Goal: Information Seeking & Learning: Find contact information

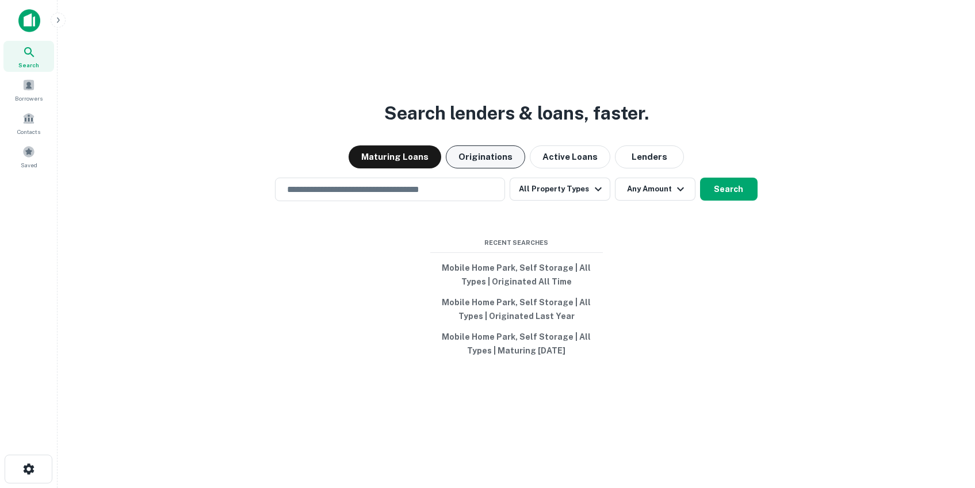
click at [480, 164] on button "Originations" at bounding box center [485, 157] width 79 height 23
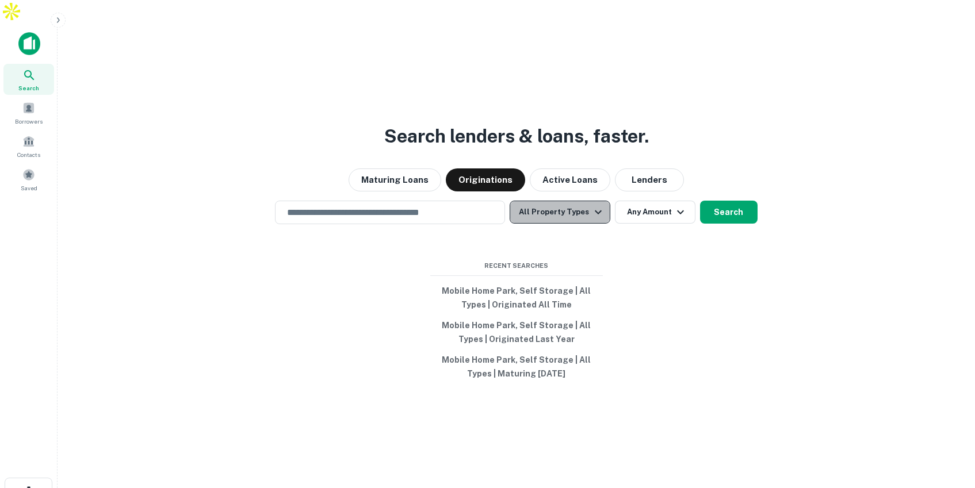
click at [575, 201] on button "All Property Types" at bounding box center [560, 212] width 100 height 23
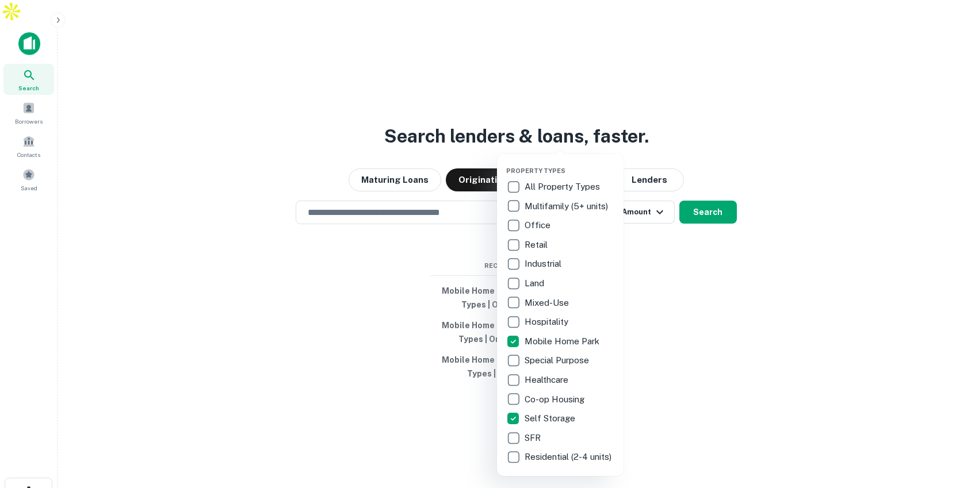
click at [703, 188] on div at bounding box center [487, 244] width 975 height 488
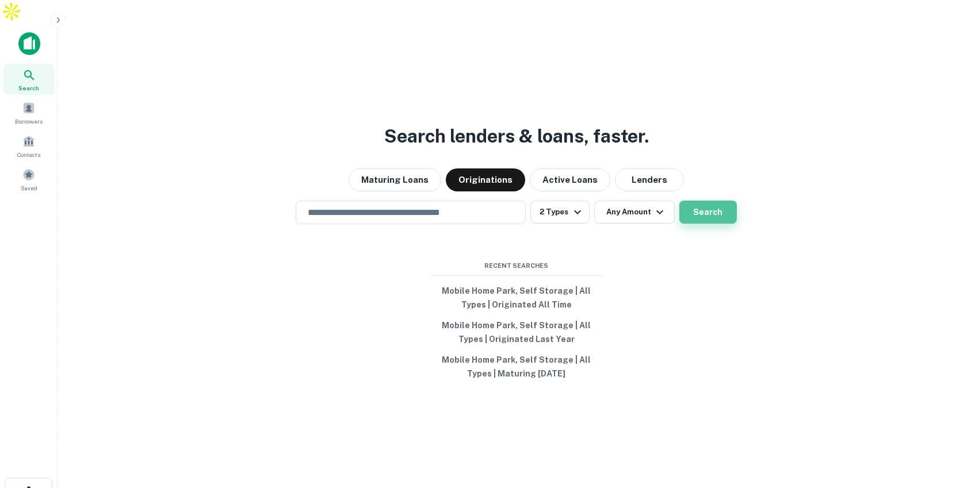
click at [702, 201] on button "Search" at bounding box center [708, 212] width 58 height 23
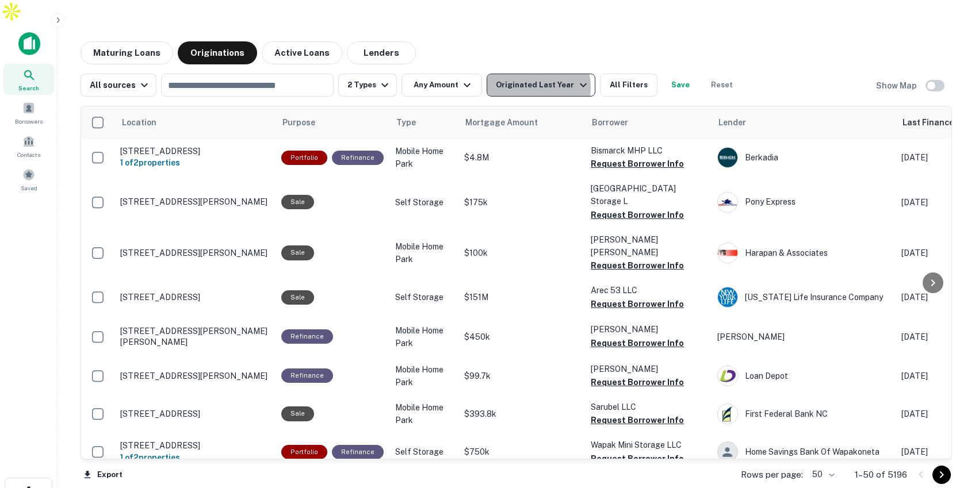
click at [526, 78] on div "Originated Last Year" at bounding box center [543, 85] width 94 height 14
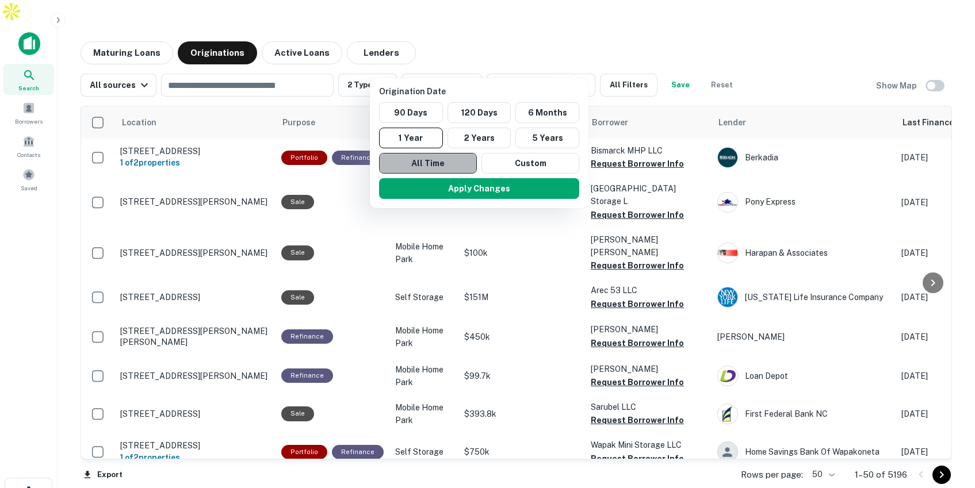
click at [455, 164] on button "All Time" at bounding box center [428, 163] width 98 height 21
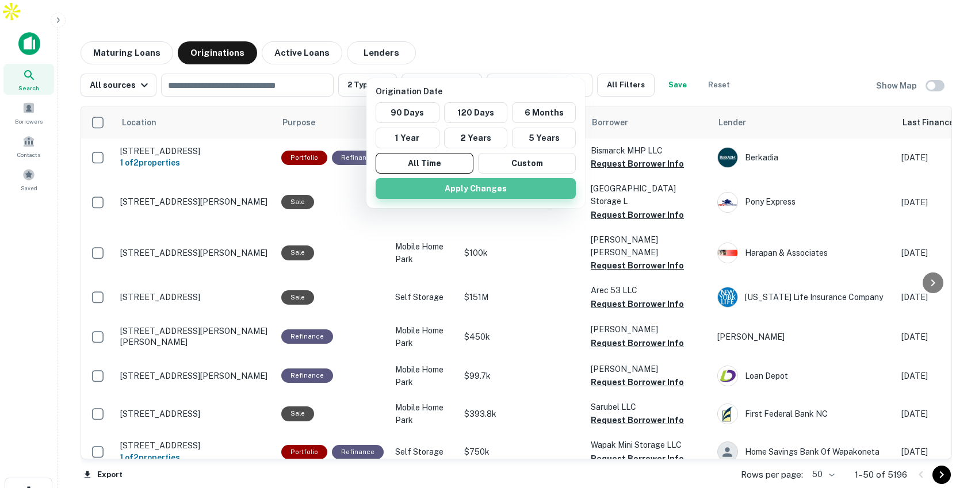
click at [459, 192] on button "Apply Changes" at bounding box center [476, 188] width 200 height 21
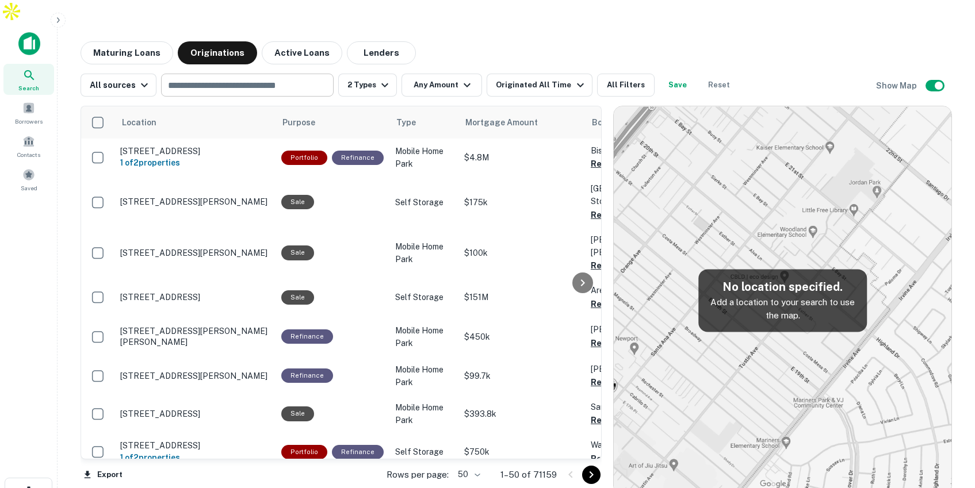
click at [252, 77] on input "text" at bounding box center [247, 85] width 164 height 16
type input "**********"
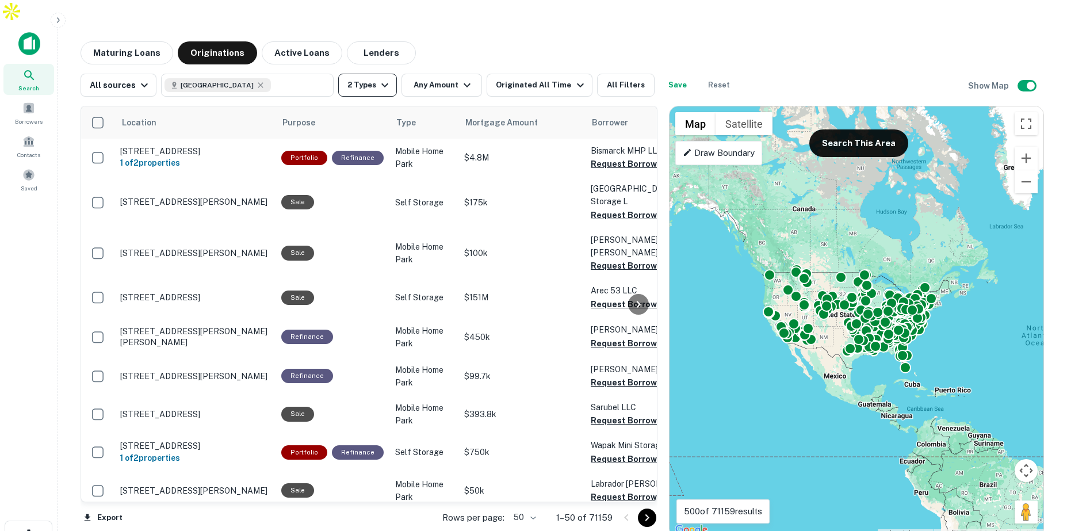
click at [368, 74] on button "2 Types" at bounding box center [367, 85] width 59 height 23
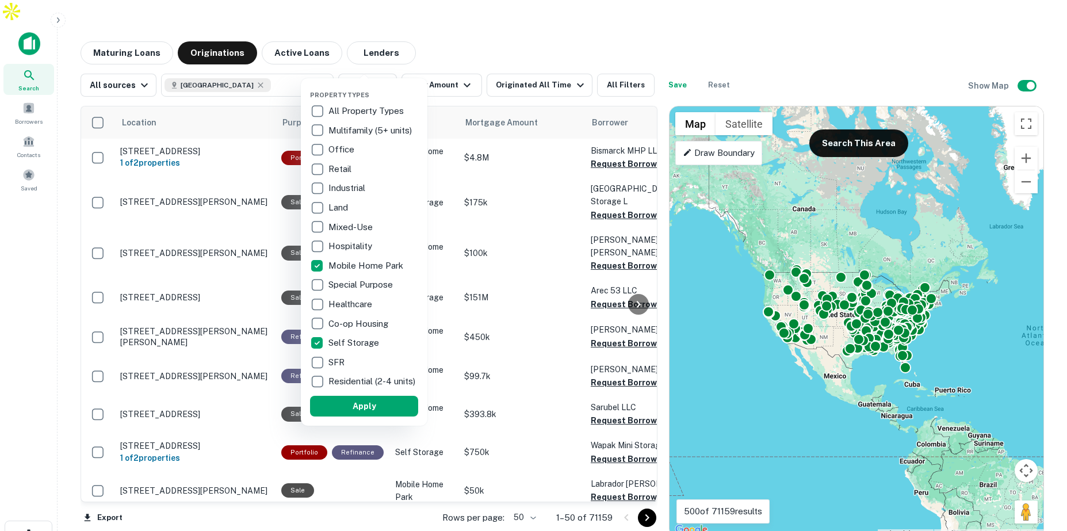
click at [458, 33] on div at bounding box center [533, 265] width 1067 height 531
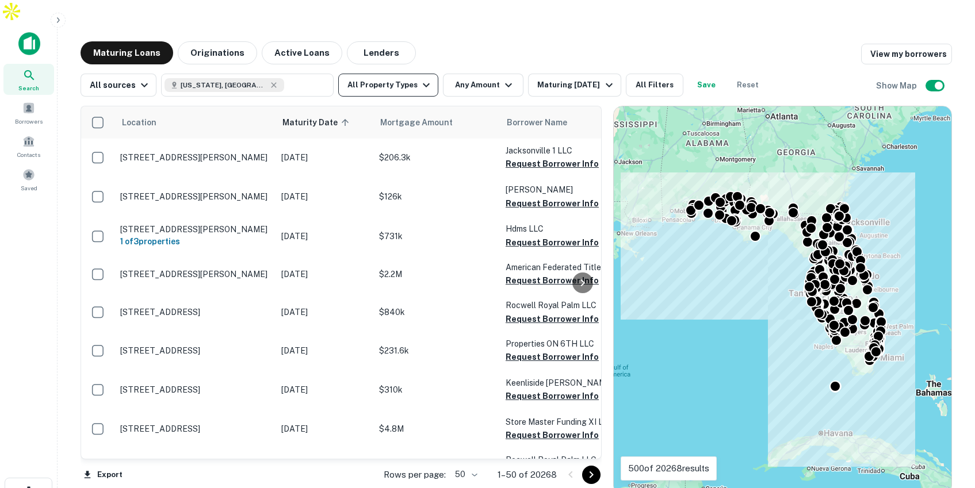
click at [399, 74] on button "All Property Types" at bounding box center [388, 85] width 100 height 23
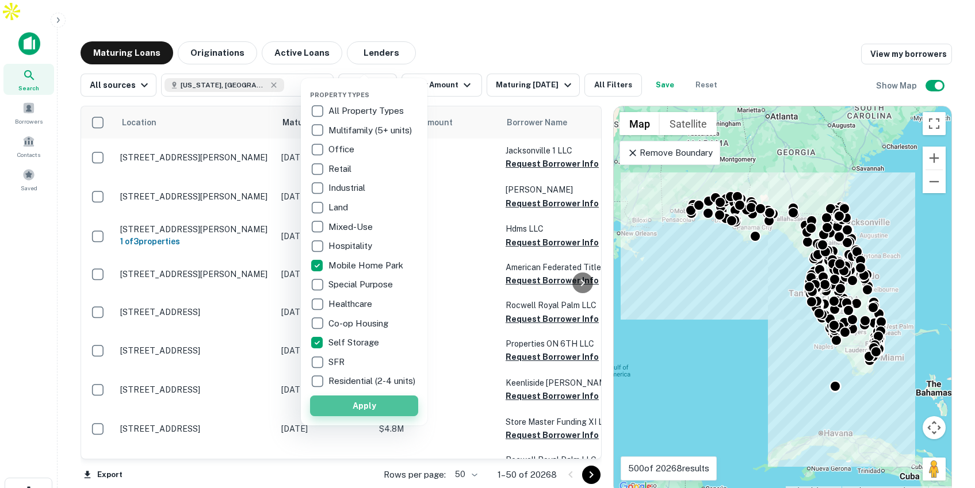
click at [341, 410] on button "Apply" at bounding box center [364, 406] width 108 height 21
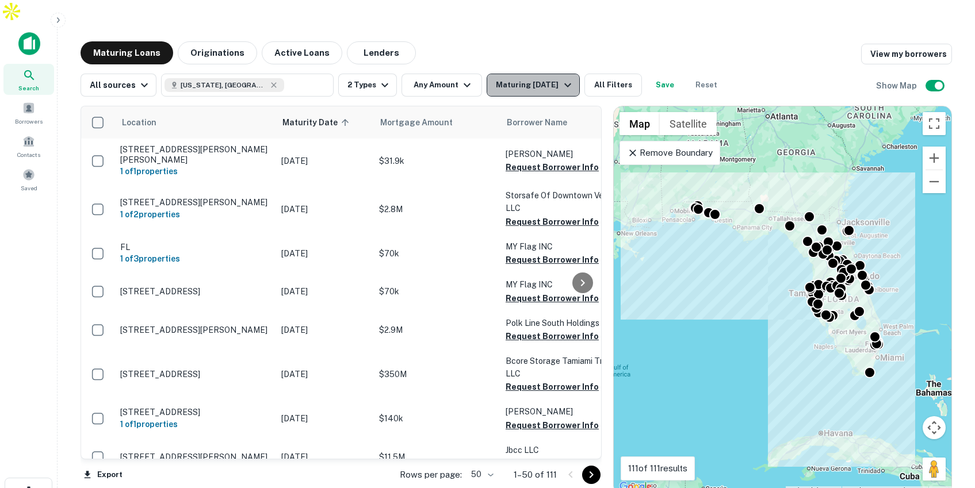
click at [554, 78] on div "Maturing In 1 Year" at bounding box center [535, 85] width 78 height 14
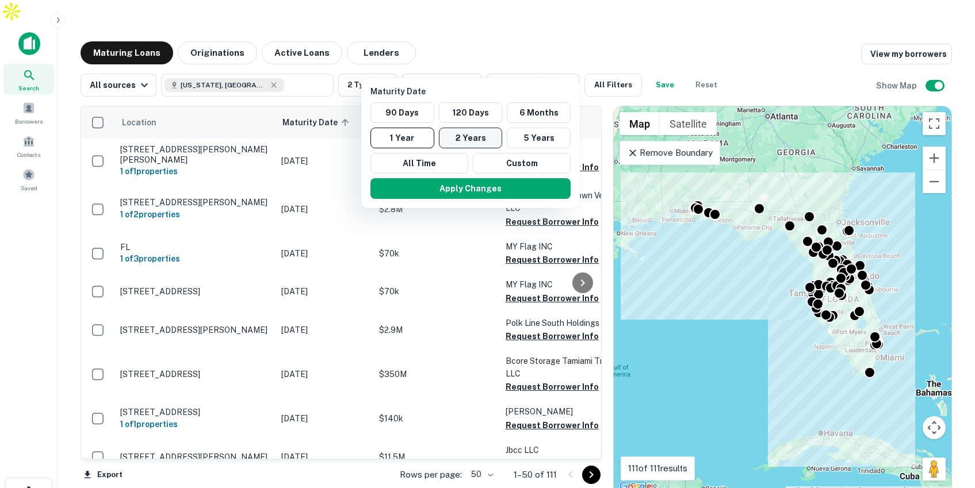
click at [467, 134] on button "2 Years" at bounding box center [471, 138] width 64 height 21
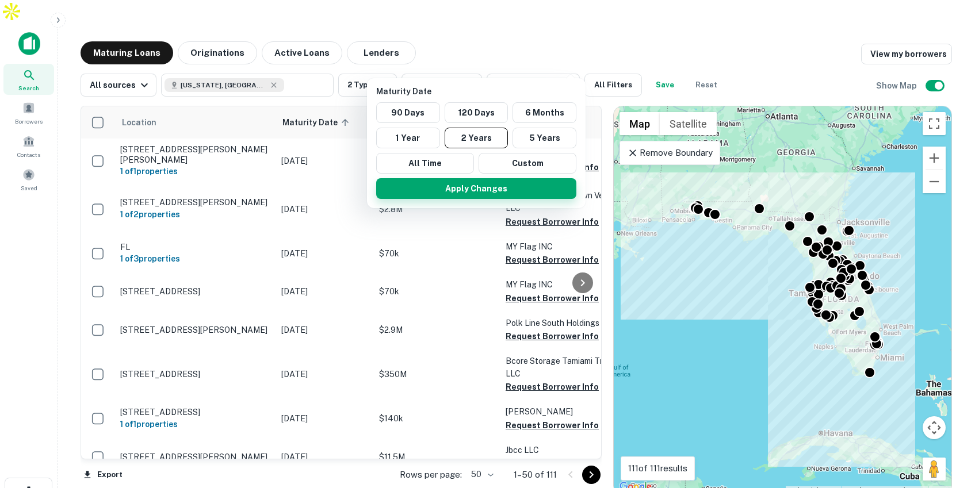
click at [458, 190] on button "Apply Changes" at bounding box center [476, 188] width 200 height 21
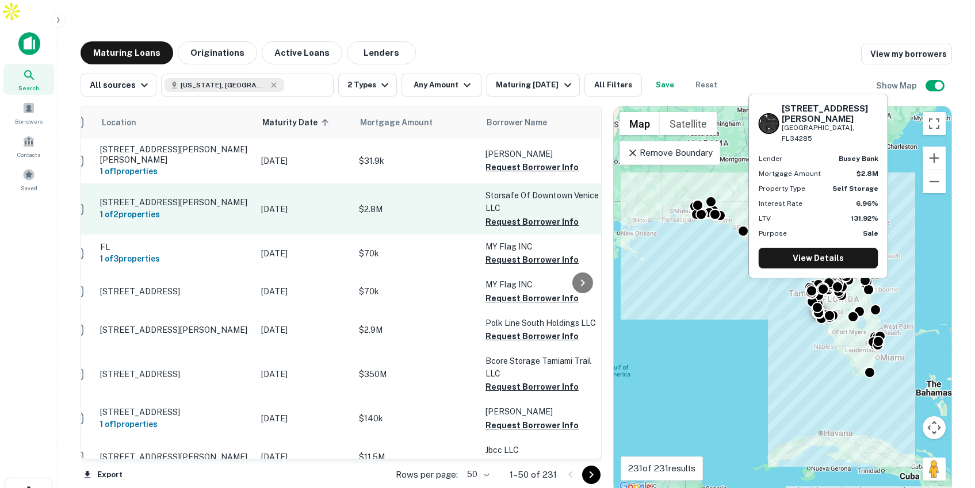
scroll to position [0, 42]
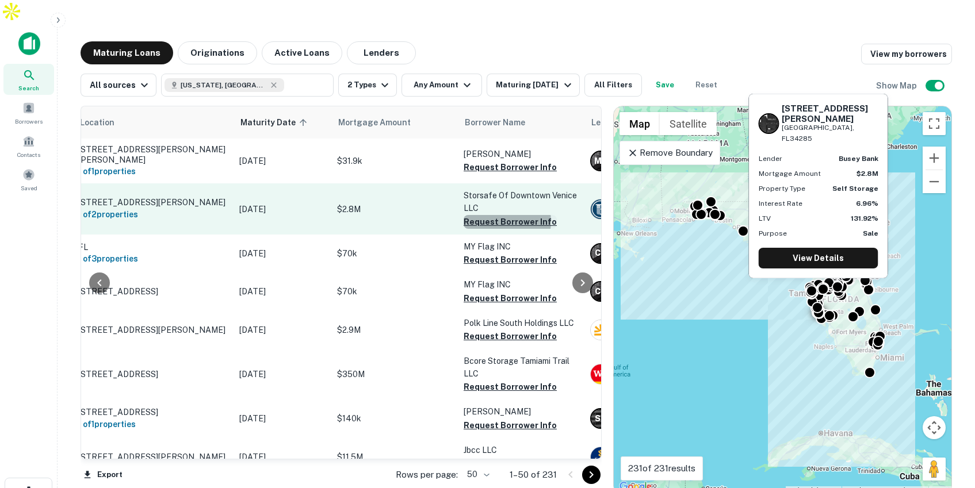
click at [498, 215] on button "Request Borrower Info" at bounding box center [510, 222] width 93 height 14
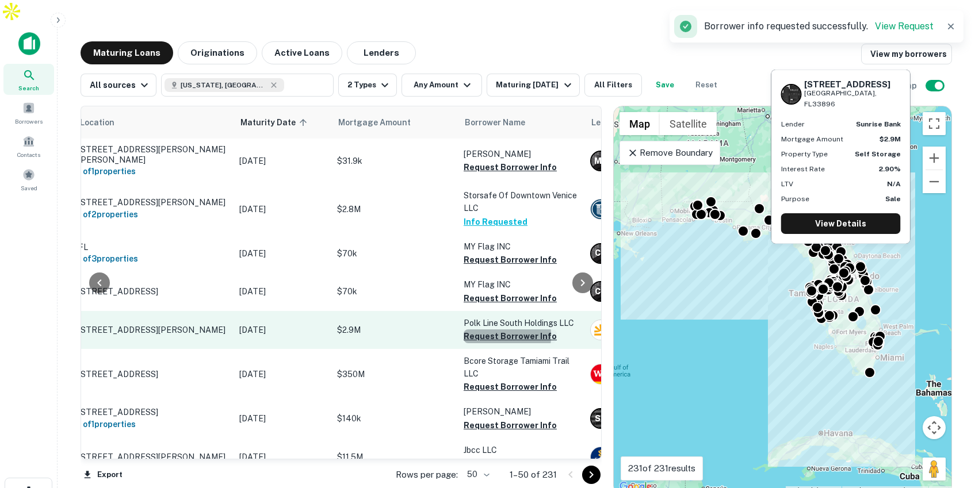
click at [481, 330] on button "Request Borrower Info" at bounding box center [510, 337] width 93 height 14
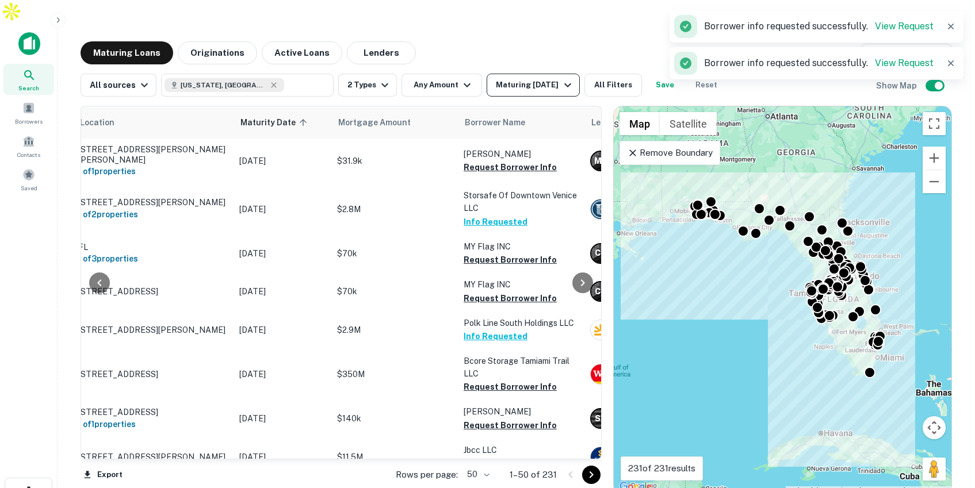
click at [559, 78] on div "Maturing In 2 Years" at bounding box center [535, 85] width 78 height 14
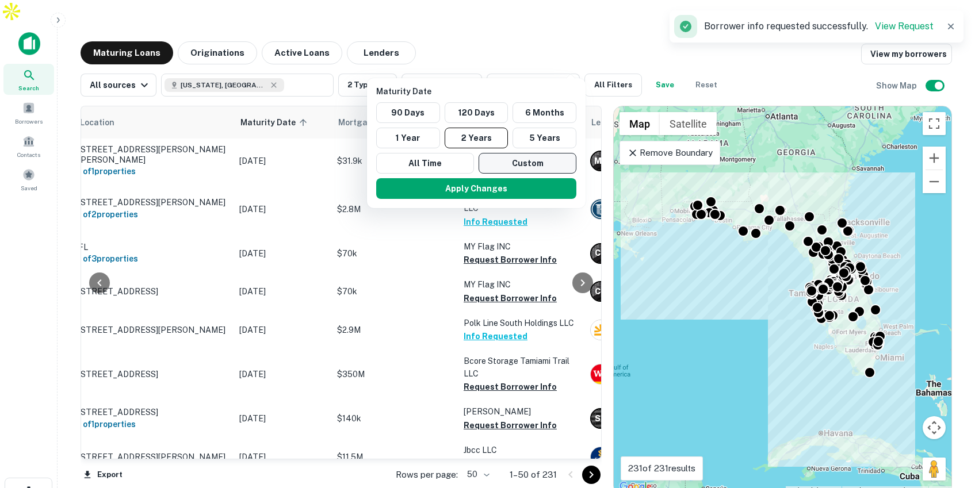
click at [515, 164] on button "Custom" at bounding box center [528, 163] width 98 height 21
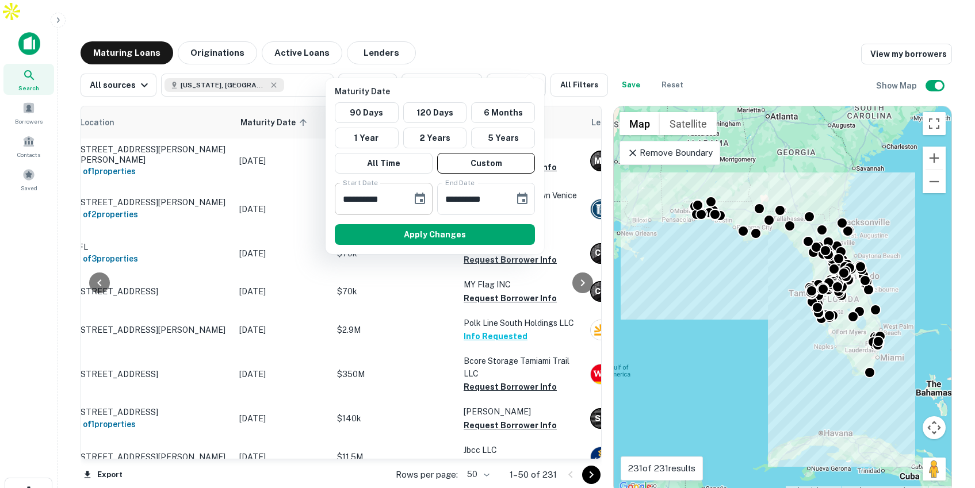
click at [423, 198] on icon "Choose date, selected date is Feb 28, 2025" at bounding box center [420, 199] width 14 height 14
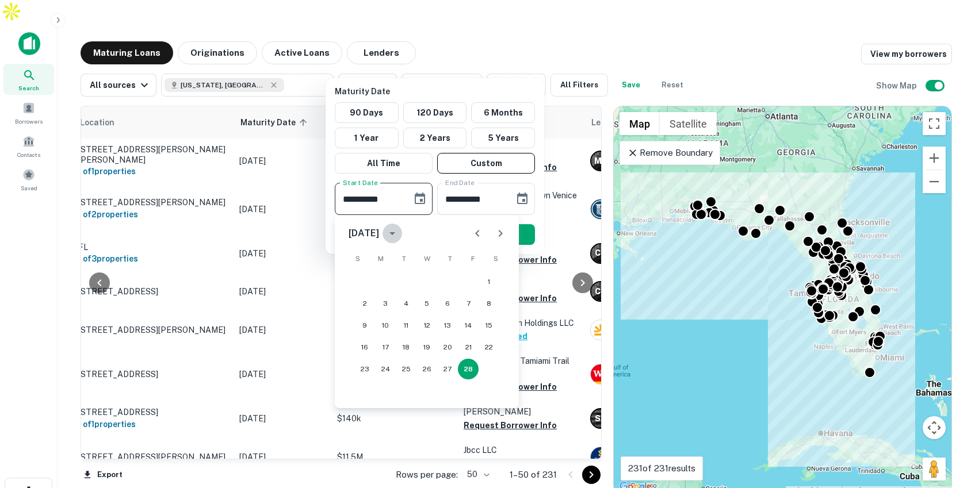
click at [399, 231] on icon "calendar view is open, switch to year view" at bounding box center [392, 234] width 14 height 14
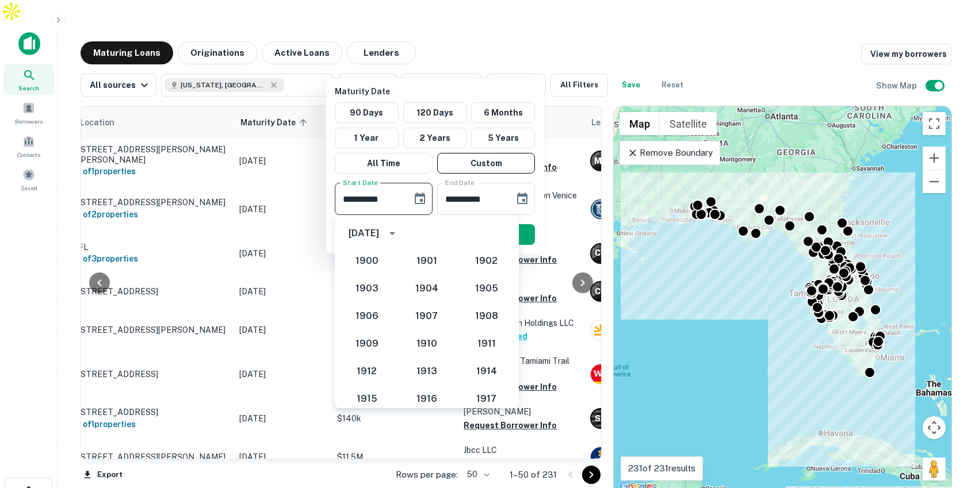
scroll to position [1065, 0]
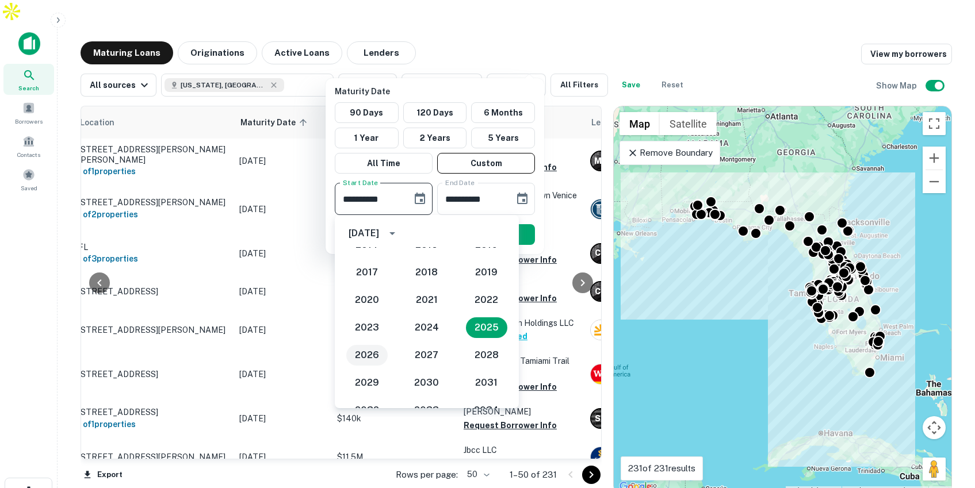
click at [365, 351] on button "2026" at bounding box center [366, 355] width 41 height 21
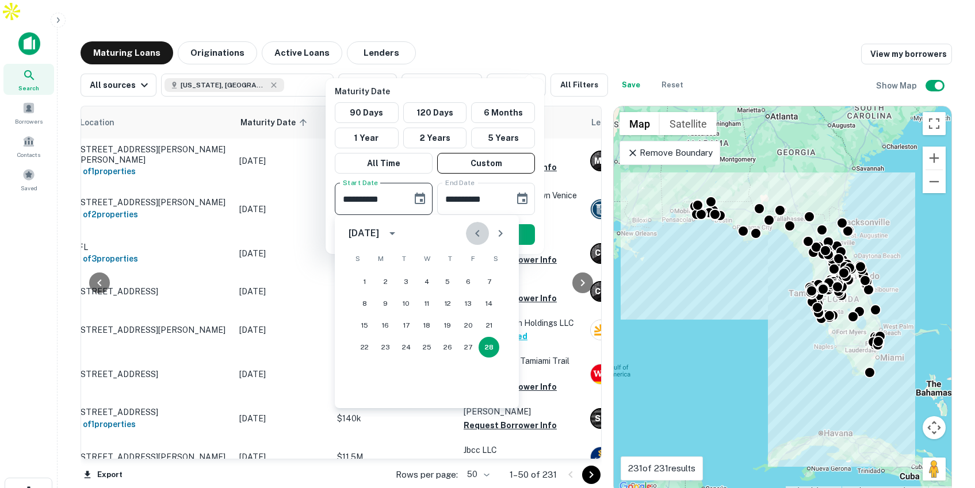
click at [476, 230] on icon "Previous month" at bounding box center [478, 234] width 14 height 14
click at [448, 280] on button "1" at bounding box center [447, 281] width 21 height 21
type input "**********"
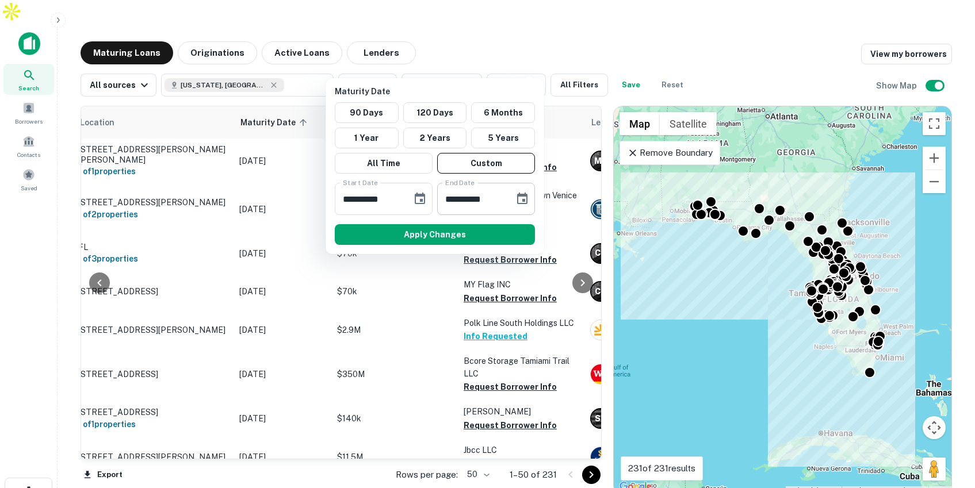
click at [527, 195] on icon "Choose date, selected date is Aug 27, 2025" at bounding box center [522, 199] width 14 height 14
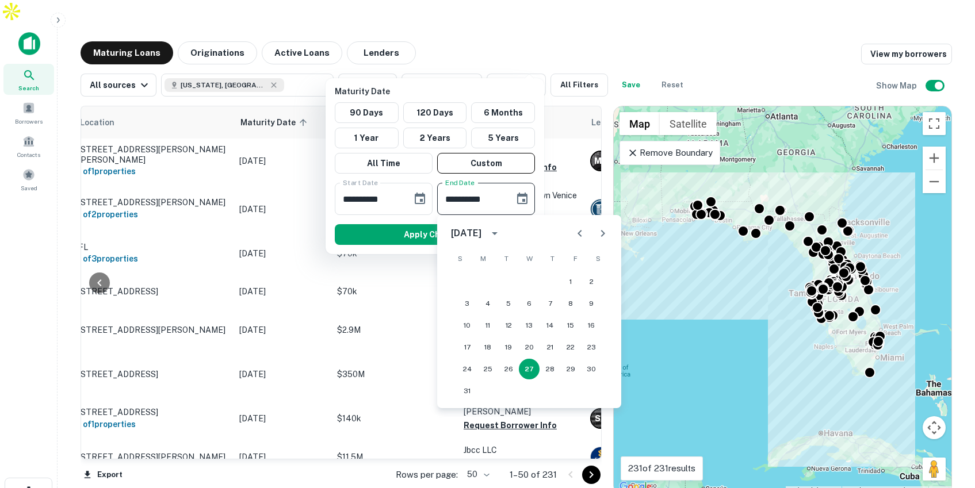
click at [502, 231] on icon "calendar view is open, switch to year view" at bounding box center [495, 234] width 14 height 14
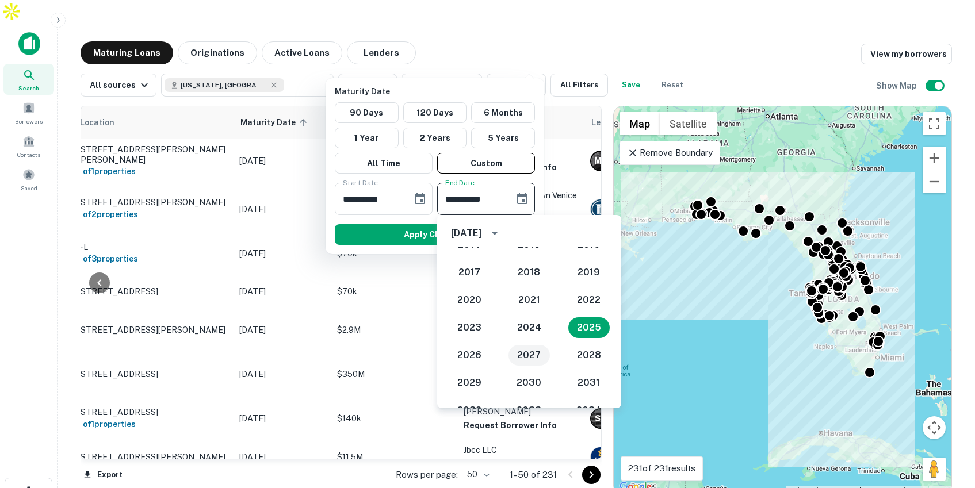
click at [518, 357] on button "2027" at bounding box center [528, 355] width 41 height 21
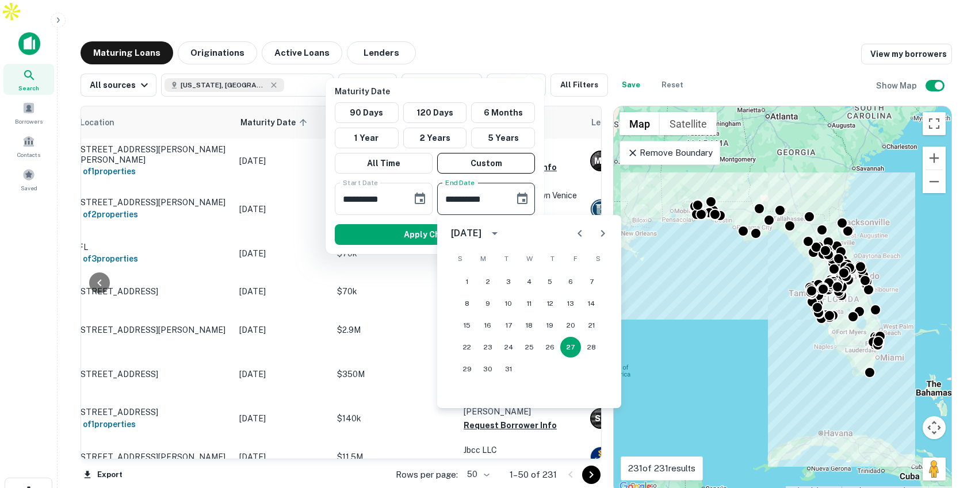
click at [576, 232] on icon "Previous month" at bounding box center [580, 234] width 14 height 14
click at [549, 280] on button "1" at bounding box center [550, 281] width 21 height 21
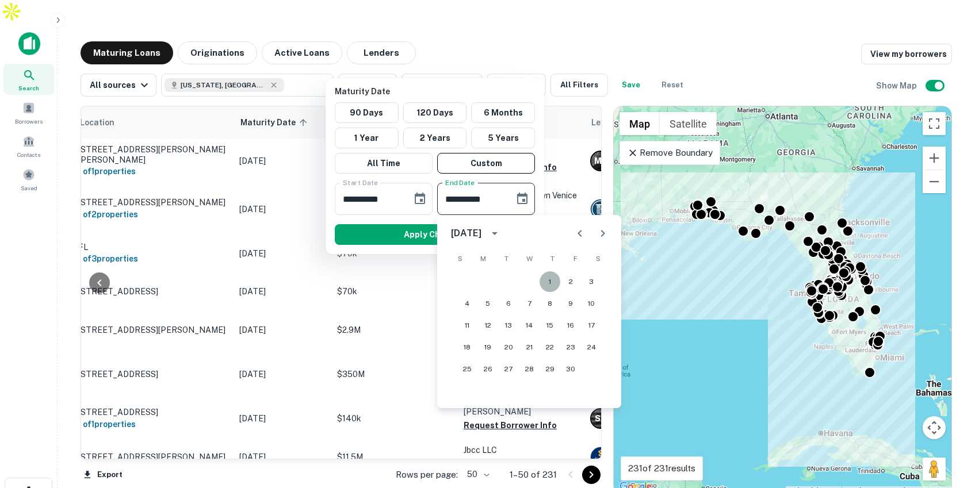
type input "**********"
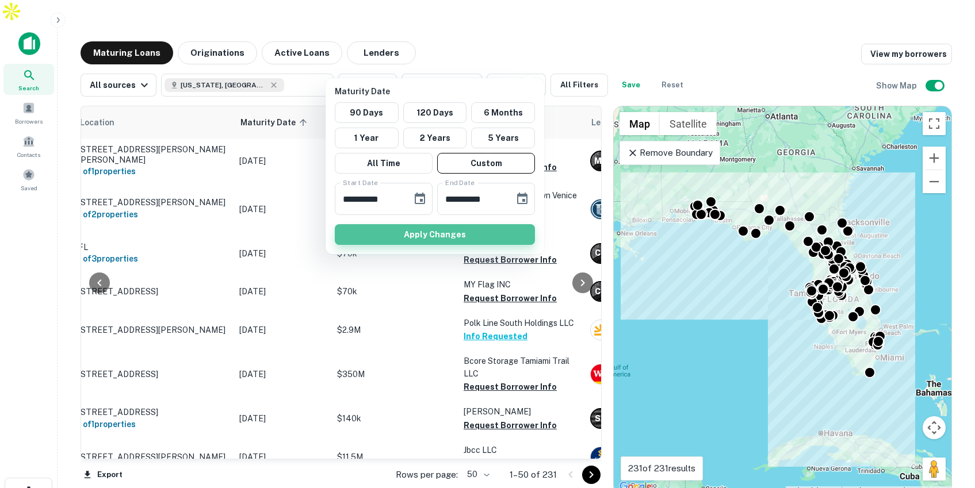
click at [499, 230] on button "Apply Changes" at bounding box center [435, 234] width 200 height 21
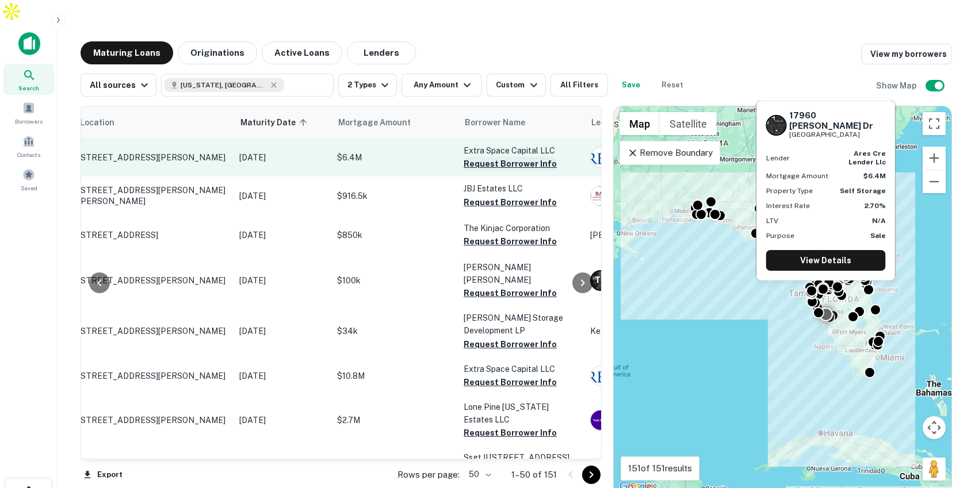
click at [503, 157] on button "Request Borrower Info" at bounding box center [510, 164] width 93 height 14
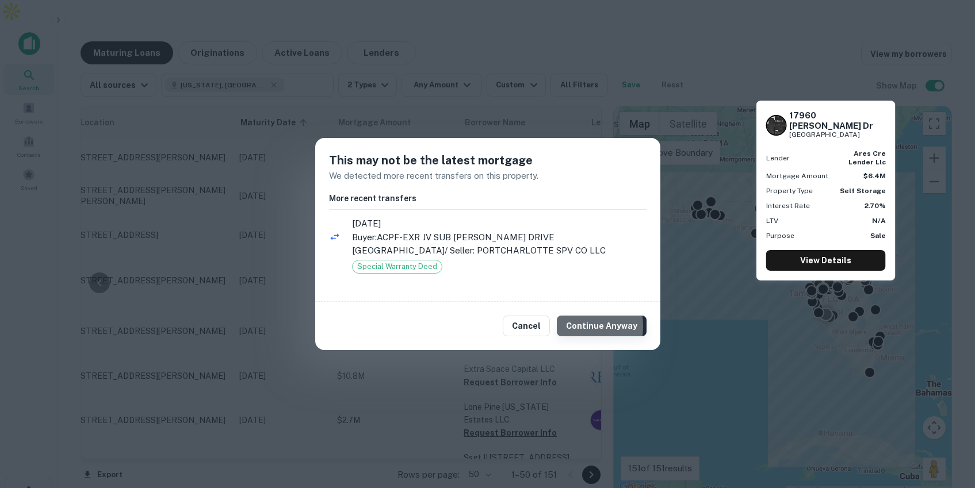
click at [574, 327] on button "Continue Anyway" at bounding box center [602, 326] width 90 height 21
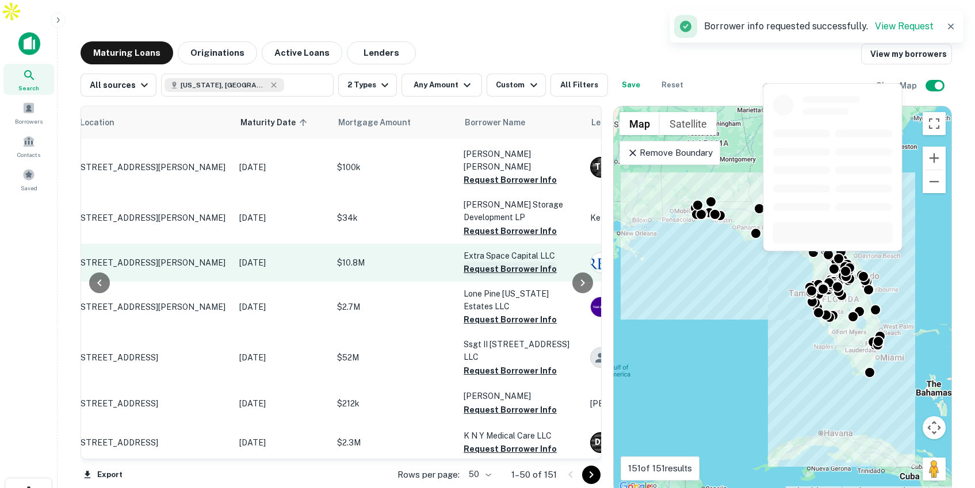
scroll to position [114, 42]
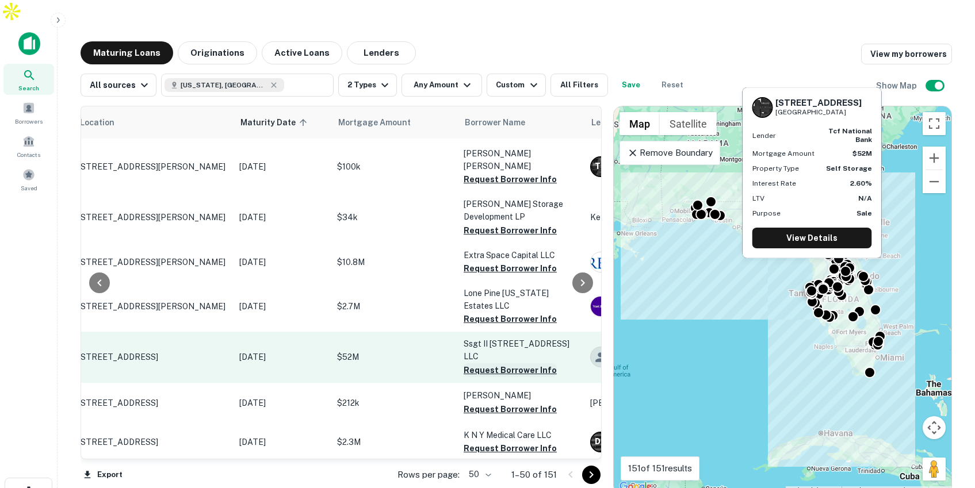
click at [498, 364] on button "Request Borrower Info" at bounding box center [510, 371] width 93 height 14
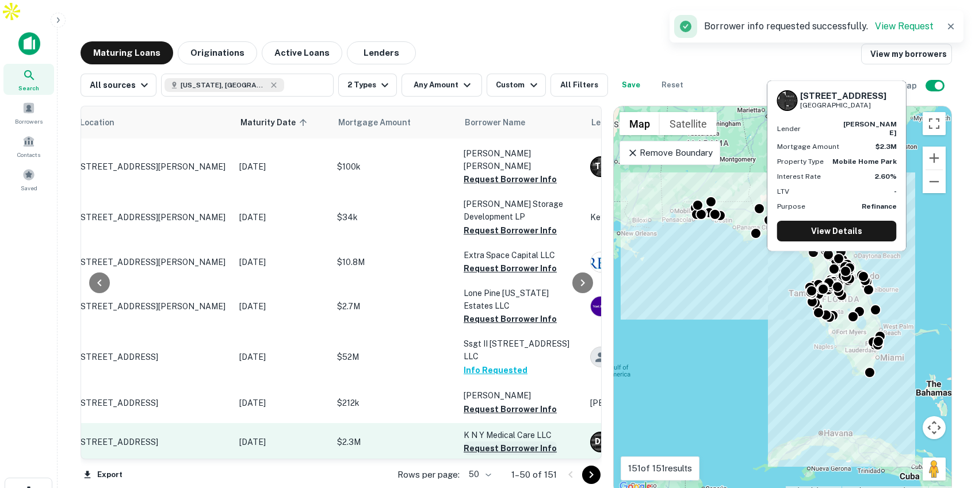
click at [488, 442] on button "Request Borrower Info" at bounding box center [510, 449] width 93 height 14
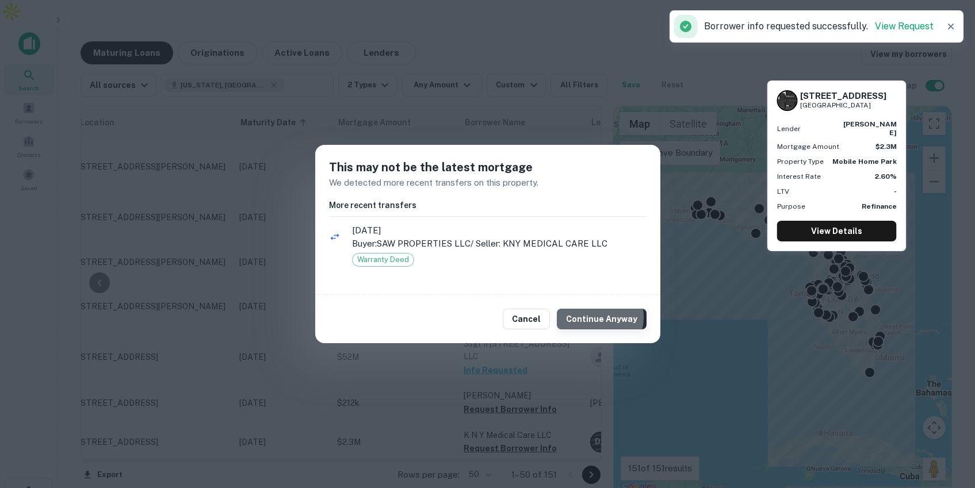
click at [592, 317] on button "Continue Anyway" at bounding box center [602, 319] width 90 height 21
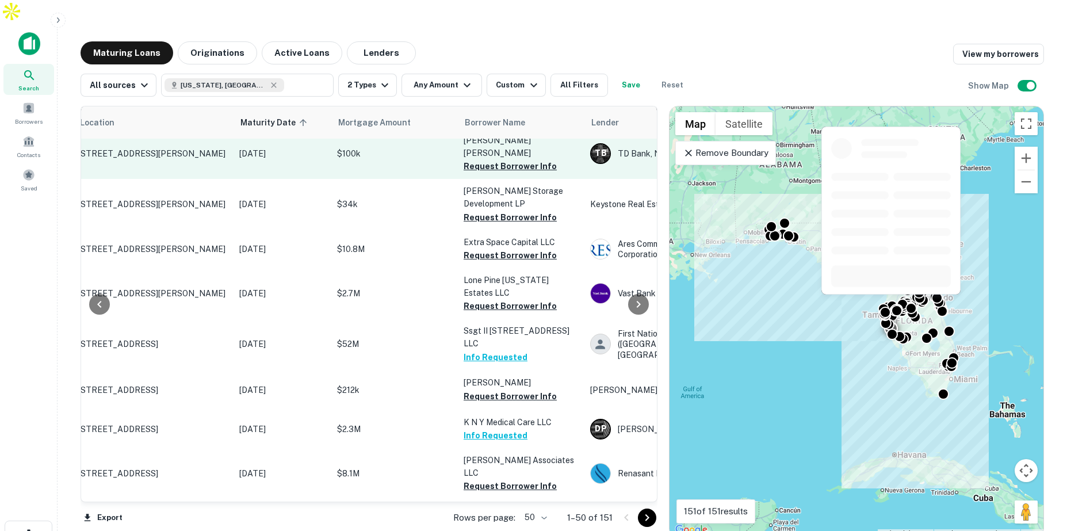
scroll to position [128, 42]
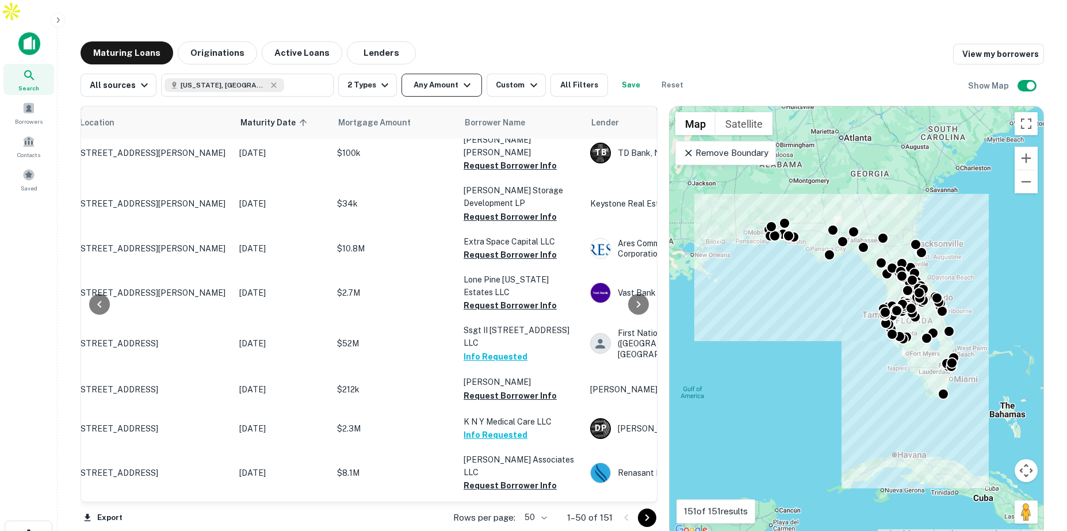
click at [460, 78] on icon "button" at bounding box center [467, 85] width 14 height 14
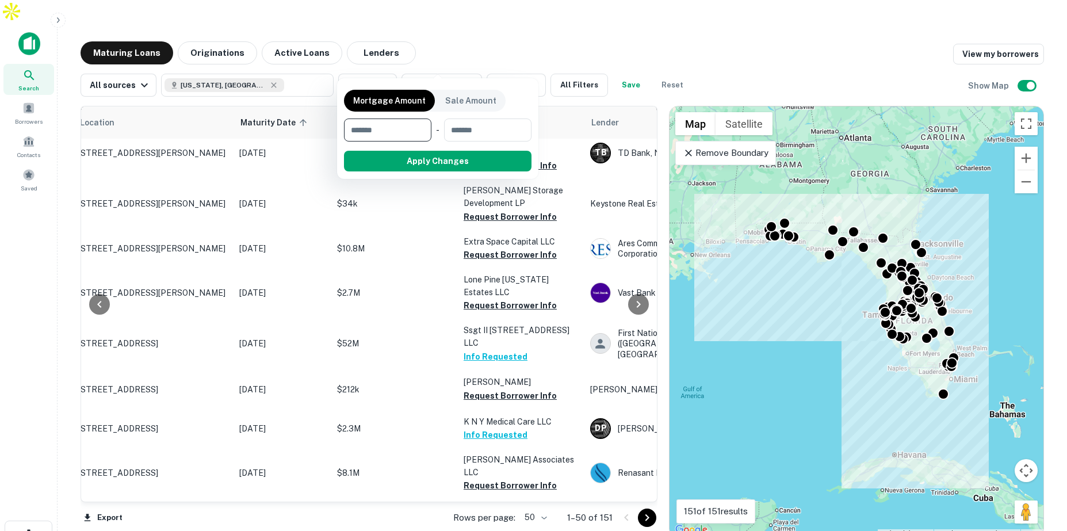
click at [507, 63] on div at bounding box center [533, 265] width 1067 height 531
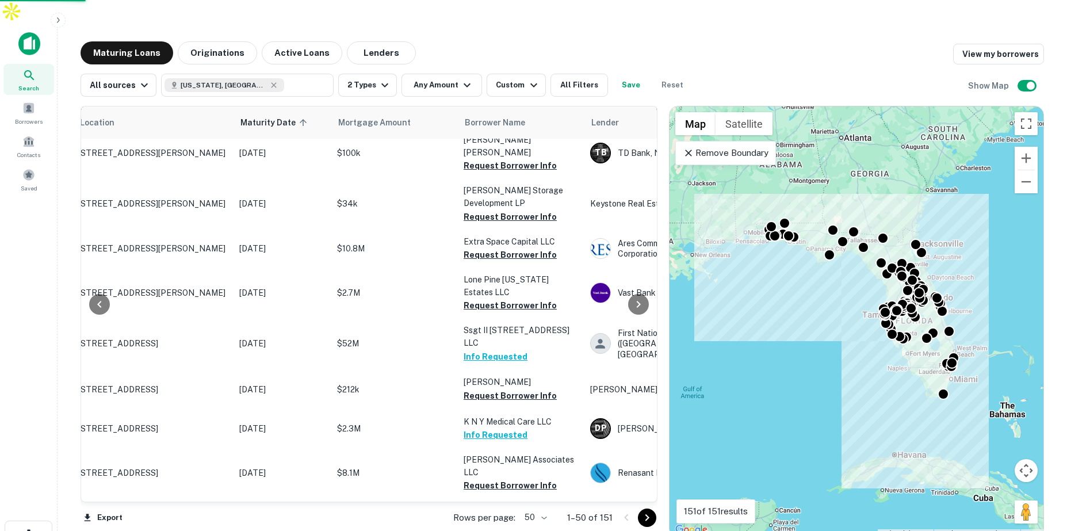
click at [519, 78] on div "Custom" at bounding box center [518, 85] width 44 height 14
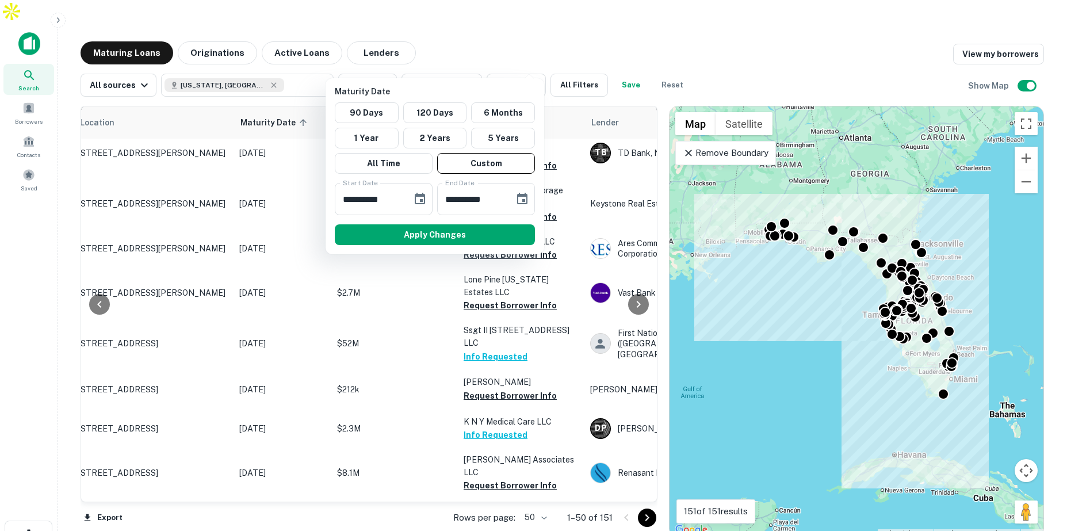
click at [571, 21] on div at bounding box center [533, 265] width 1067 height 531
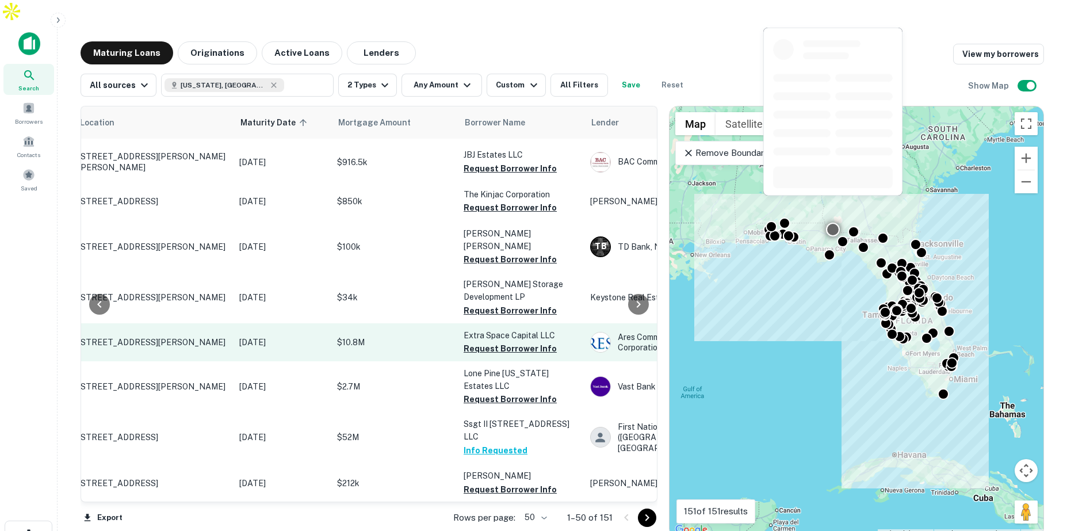
scroll to position [0, 42]
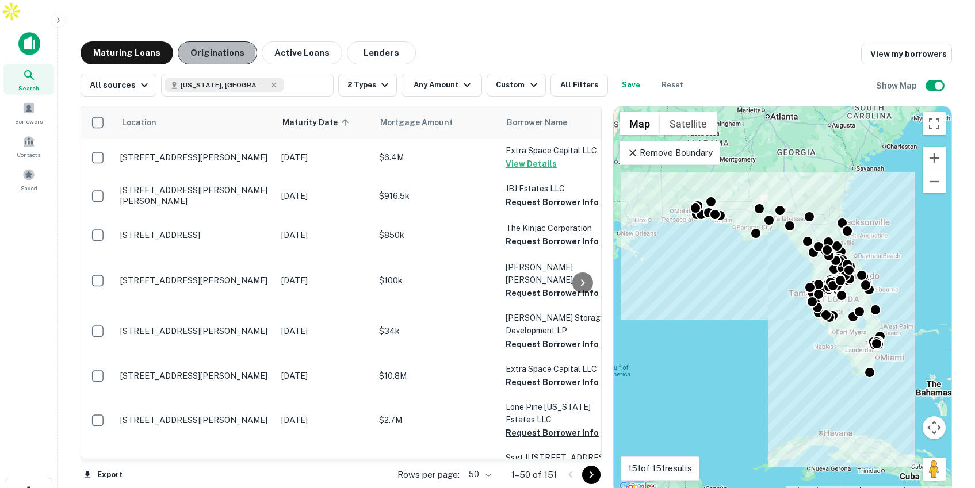
click at [210, 41] on button "Originations" at bounding box center [217, 52] width 79 height 23
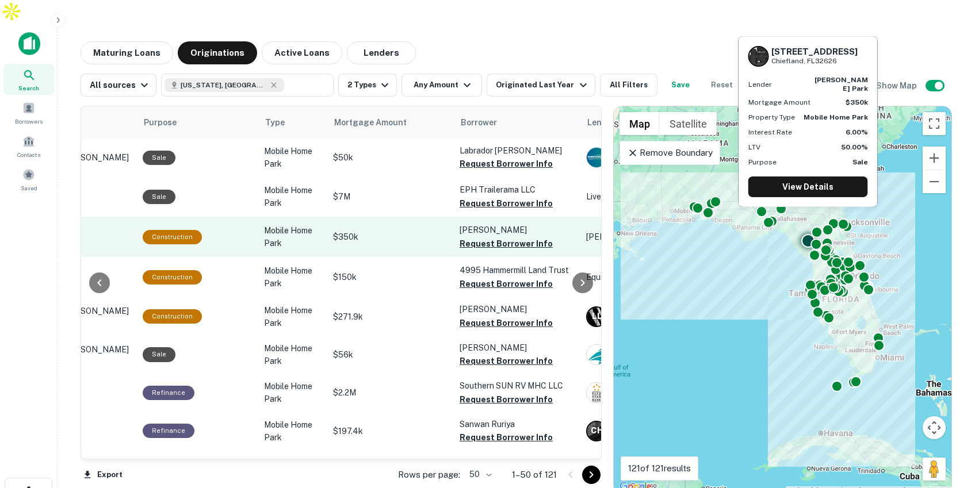
scroll to position [0, 140]
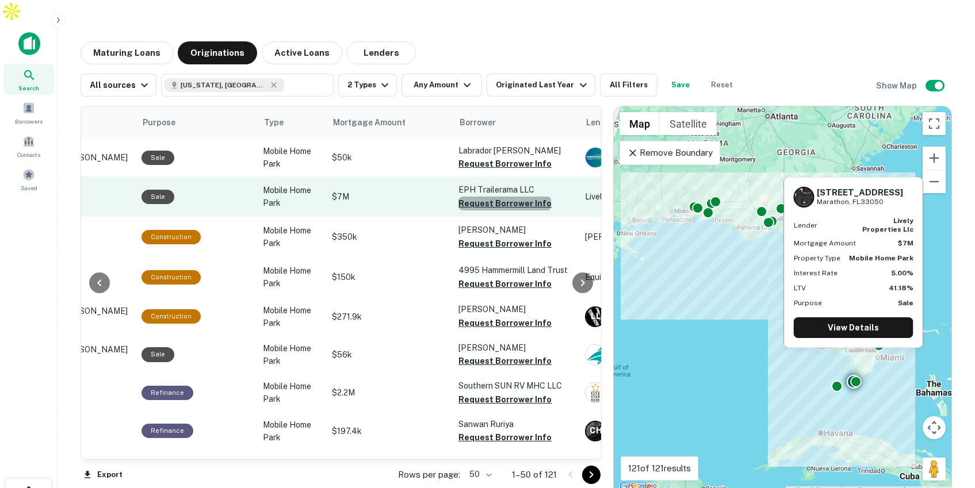
click at [499, 197] on button "Request Borrower Info" at bounding box center [504, 204] width 93 height 14
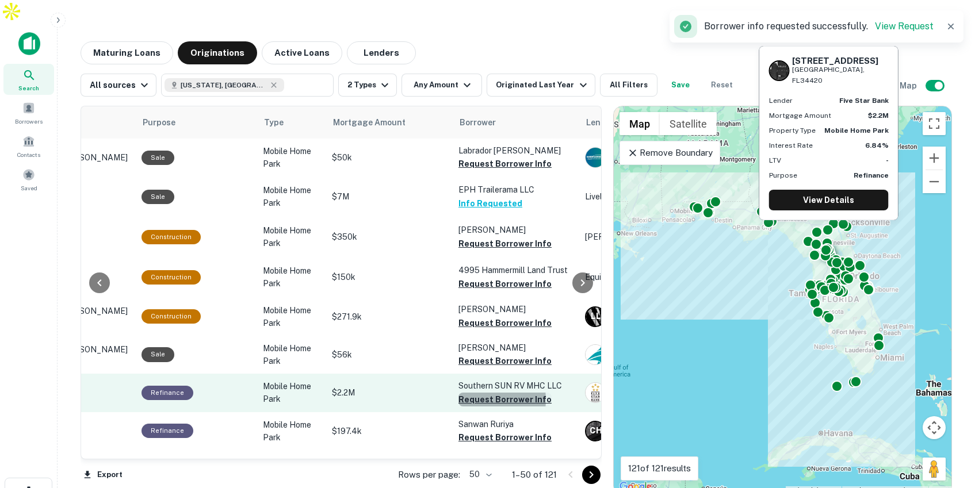
click at [472, 393] on button "Request Borrower Info" at bounding box center [504, 400] width 93 height 14
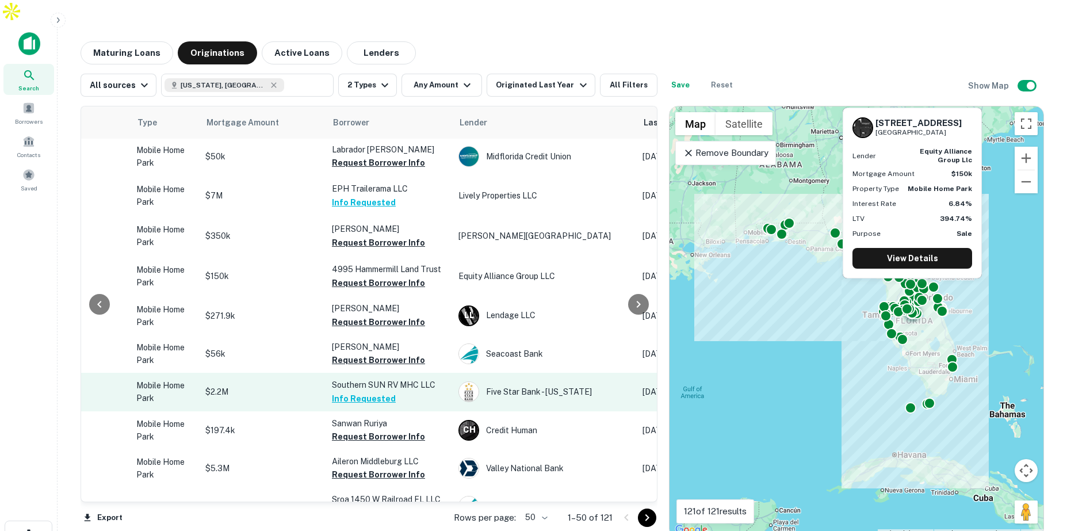
scroll to position [1, 155]
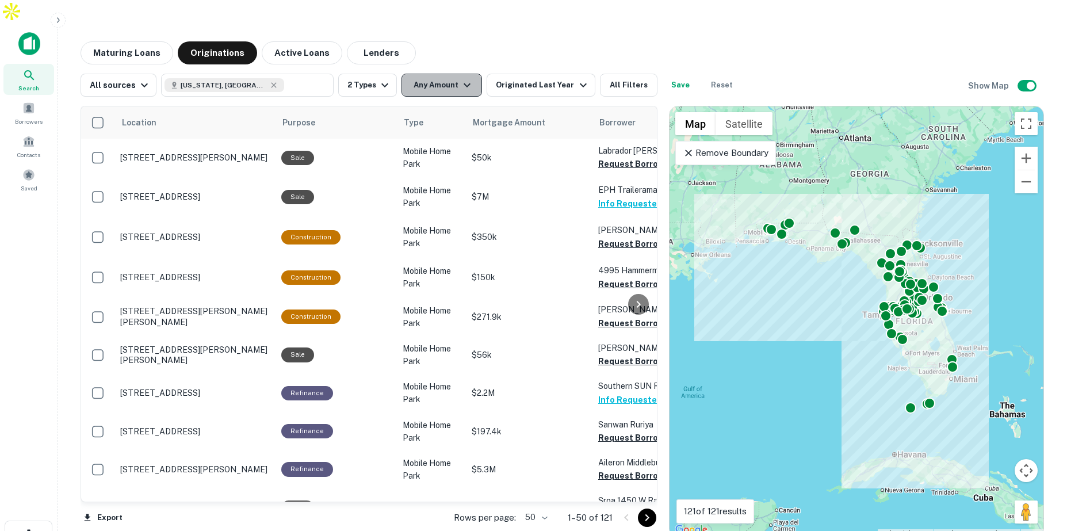
click at [448, 74] on button "Any Amount" at bounding box center [441, 85] width 81 height 23
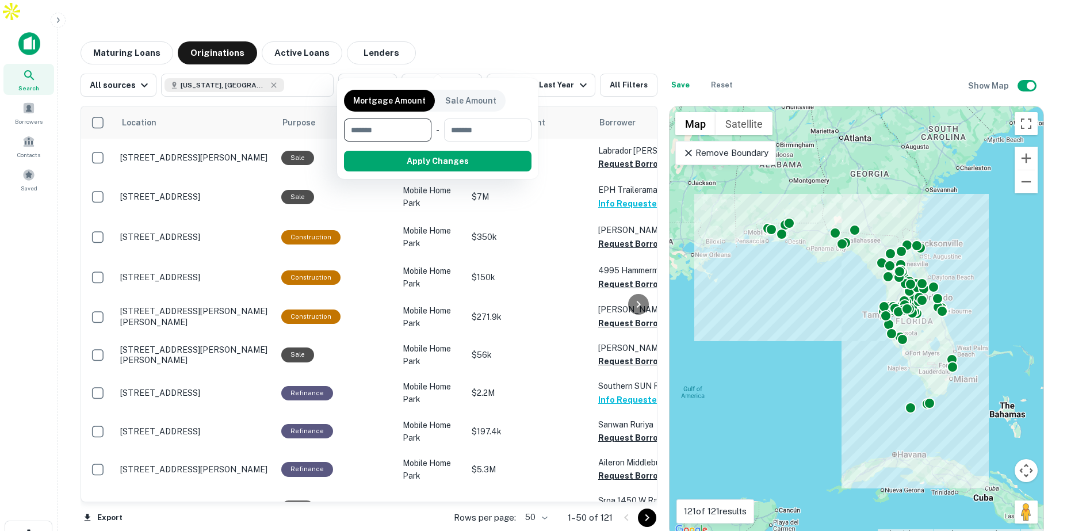
click at [516, 62] on div at bounding box center [533, 265] width 1067 height 531
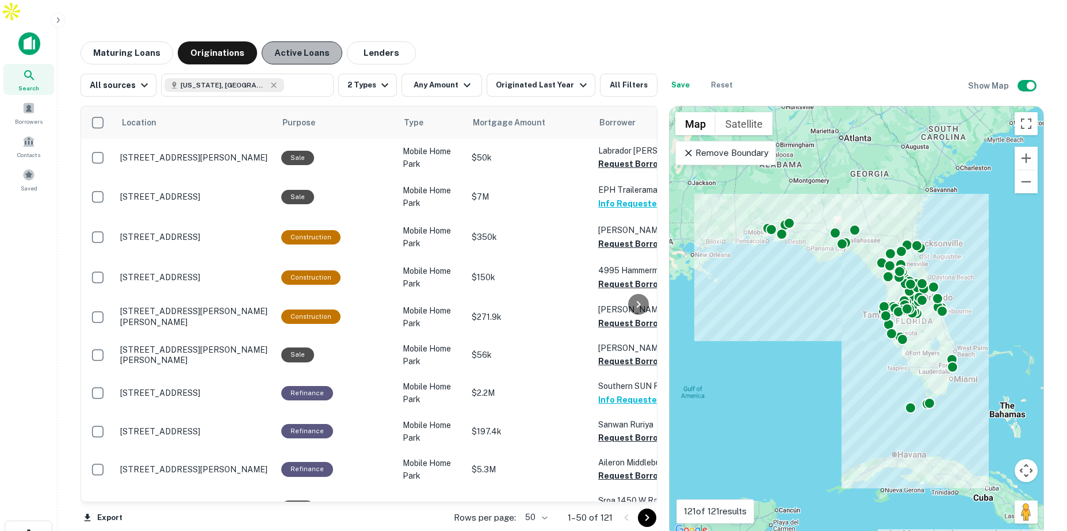
click at [315, 41] on button "Active Loans" at bounding box center [302, 52] width 81 height 23
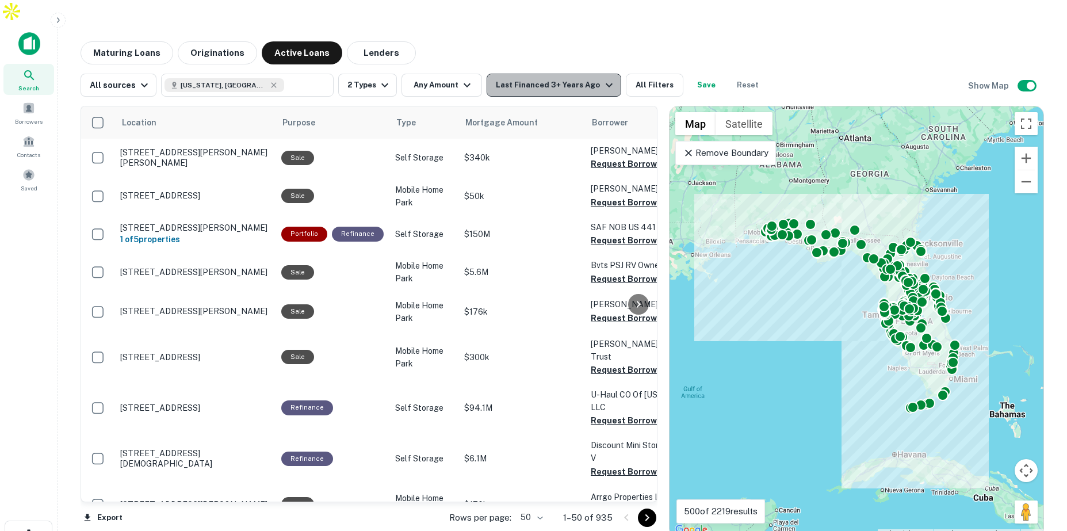
click at [575, 78] on div "Last Financed 3+ Years Ago" at bounding box center [556, 85] width 120 height 14
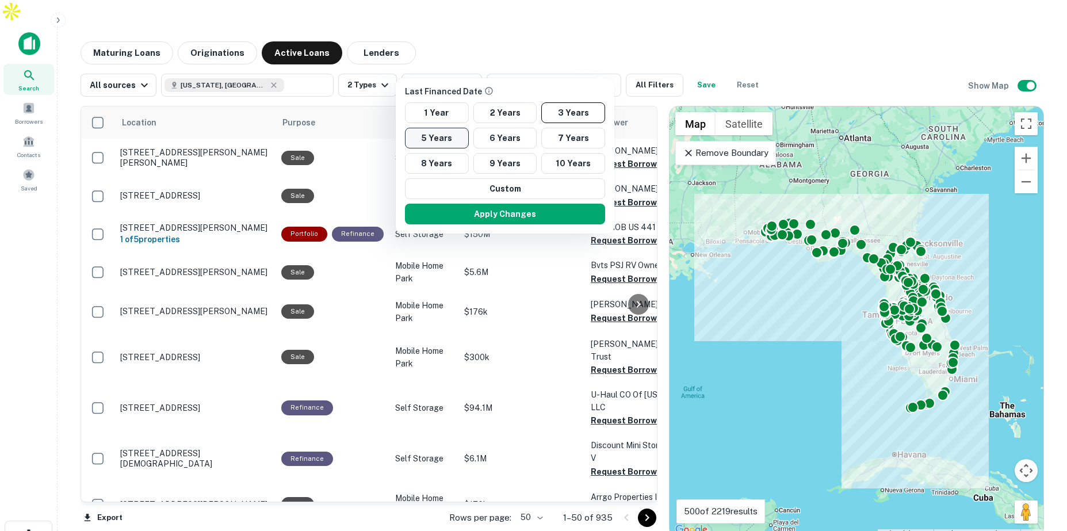
click at [443, 138] on button "5 Years" at bounding box center [437, 138] width 64 height 21
click at [538, 211] on button "Apply Changes" at bounding box center [505, 214] width 200 height 21
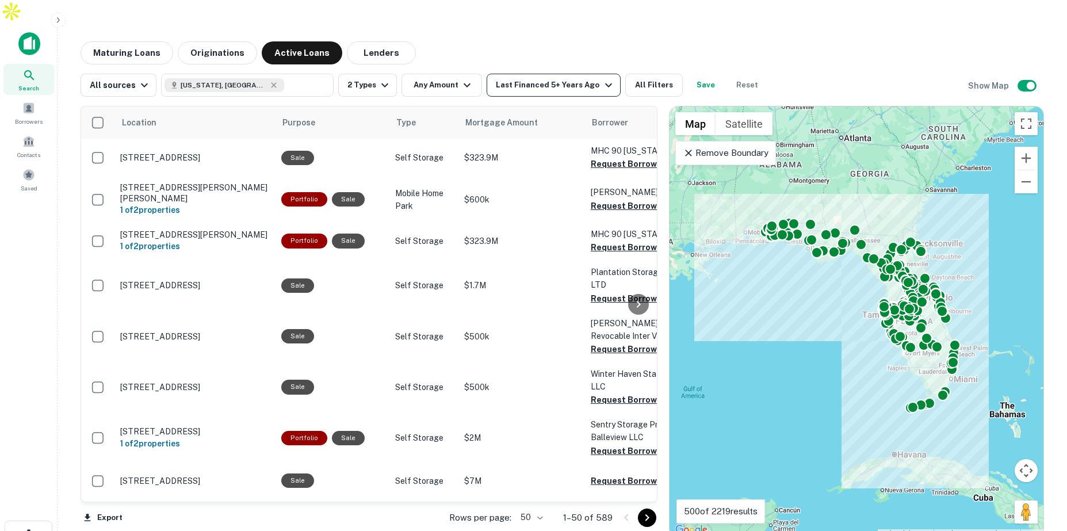
click at [557, 78] on div "Last Financed 5+ Years Ago" at bounding box center [555, 85] width 119 height 14
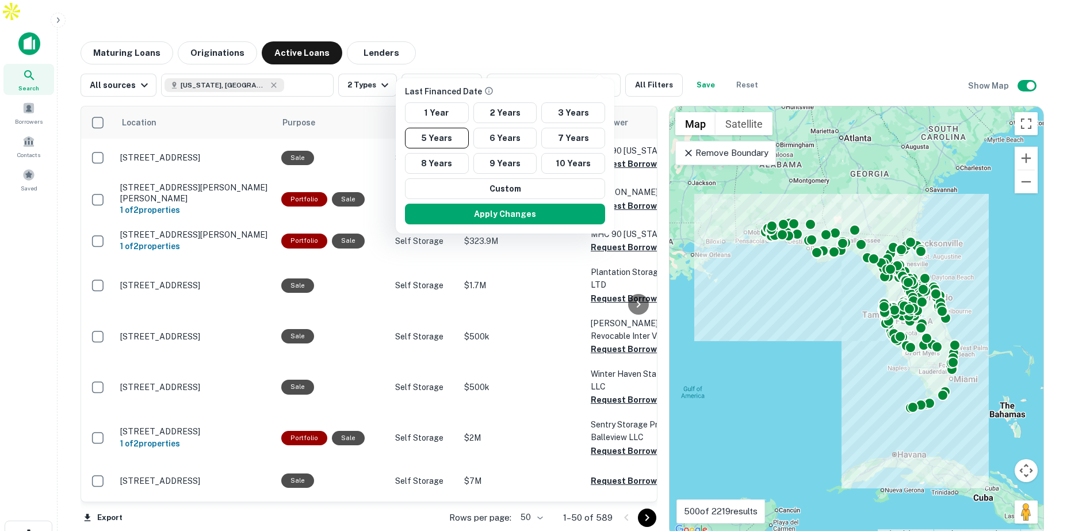
click at [613, 24] on div at bounding box center [533, 265] width 1067 height 531
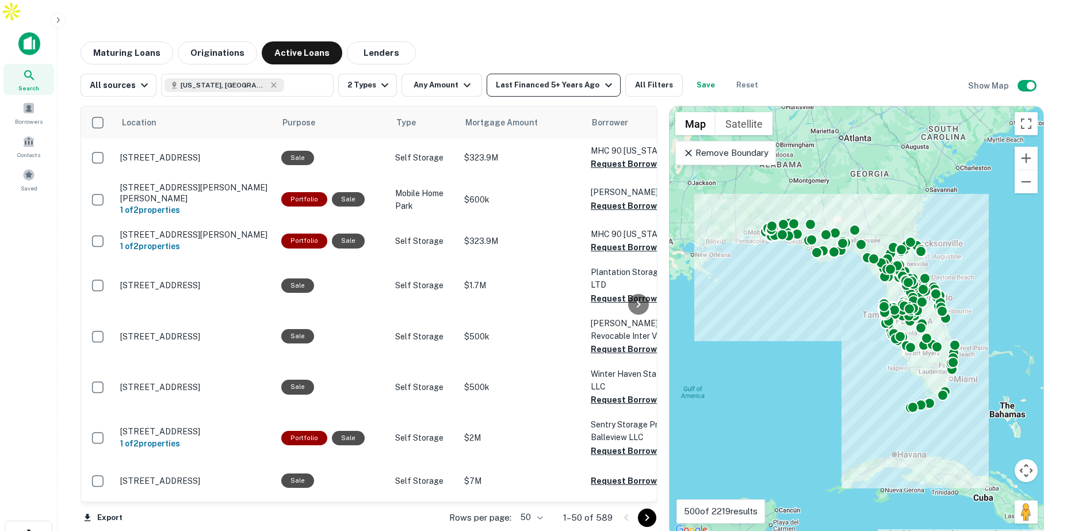
click at [592, 74] on button "Last Financed 5+ Years Ago" at bounding box center [553, 85] width 133 height 23
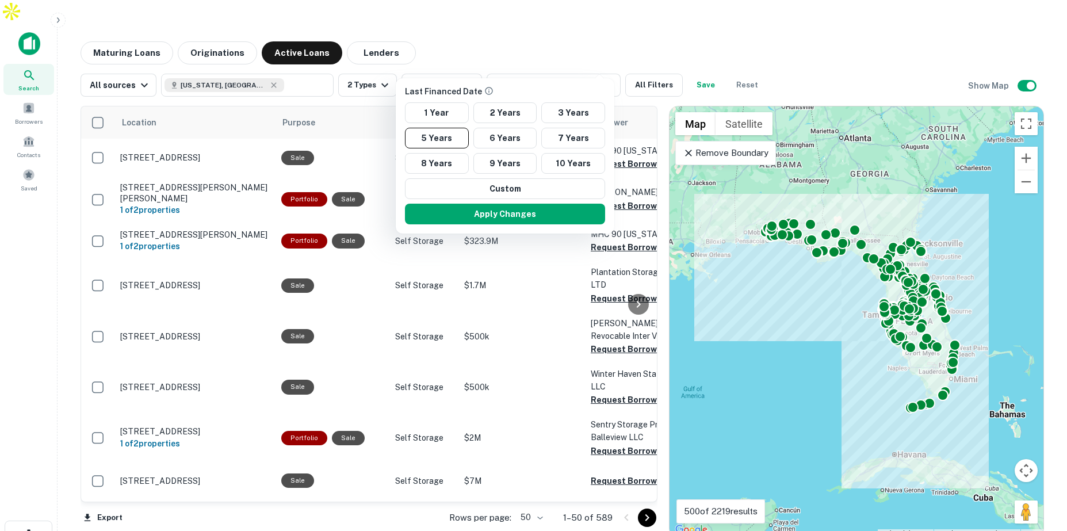
click at [611, 16] on div at bounding box center [533, 265] width 1067 height 531
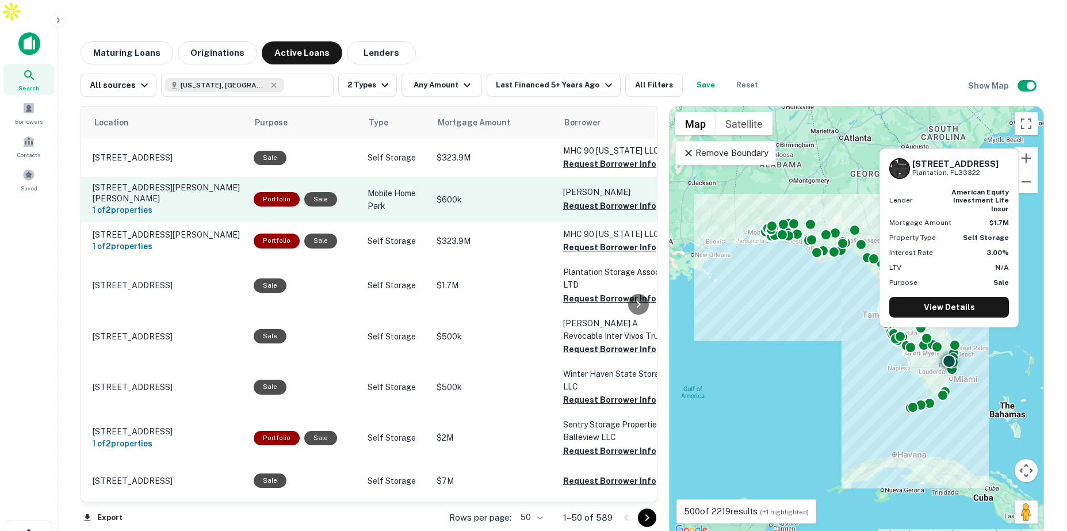
scroll to position [0, 72]
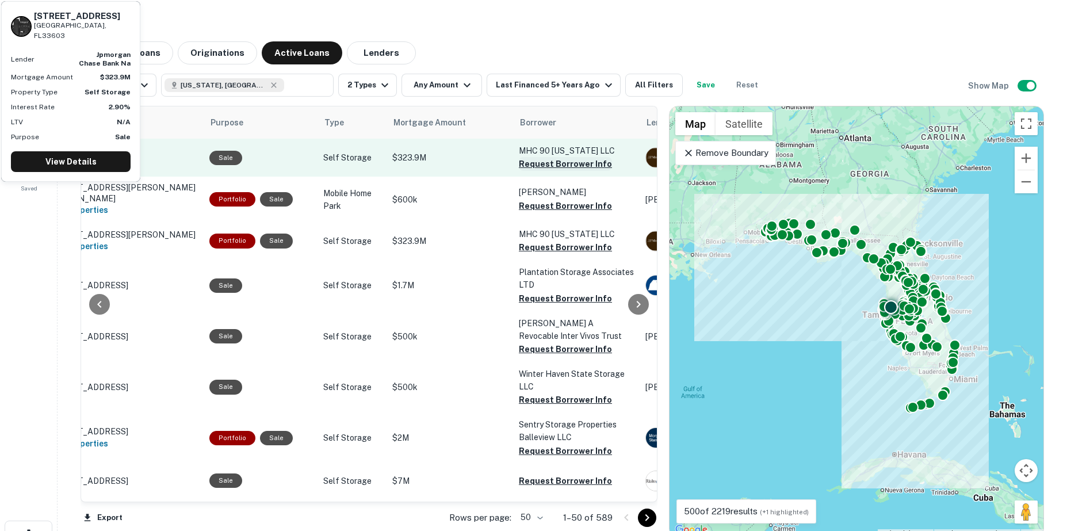
click at [547, 157] on button "Request Borrower Info" at bounding box center [565, 164] width 93 height 14
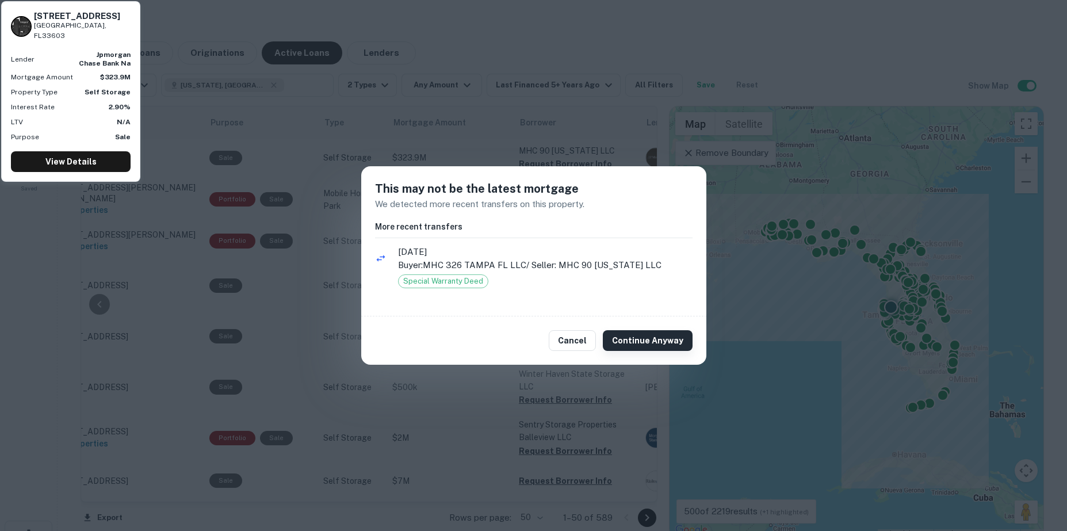
click at [631, 343] on button "Continue Anyway" at bounding box center [648, 340] width 90 height 21
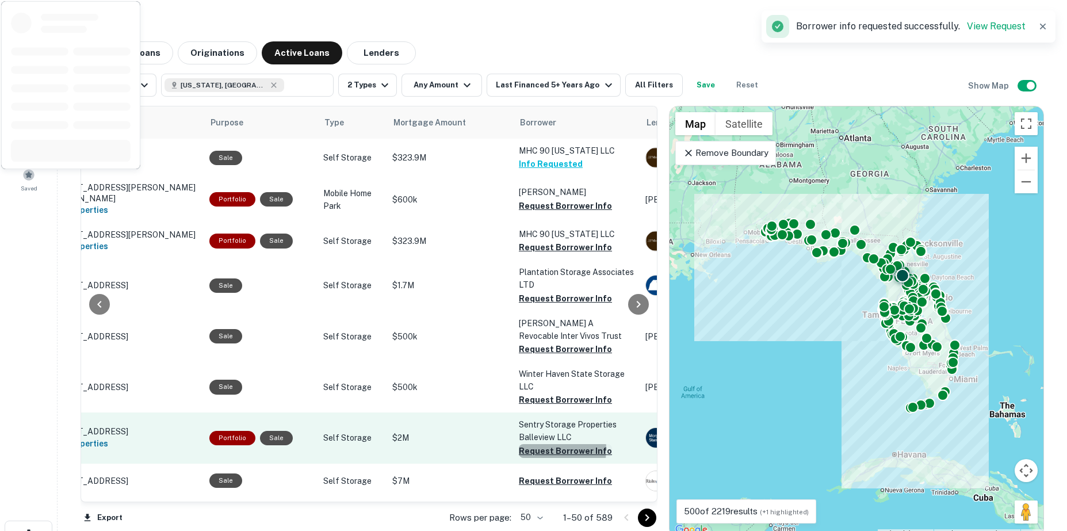
click at [534, 444] on button "Request Borrower Info" at bounding box center [565, 451] width 93 height 14
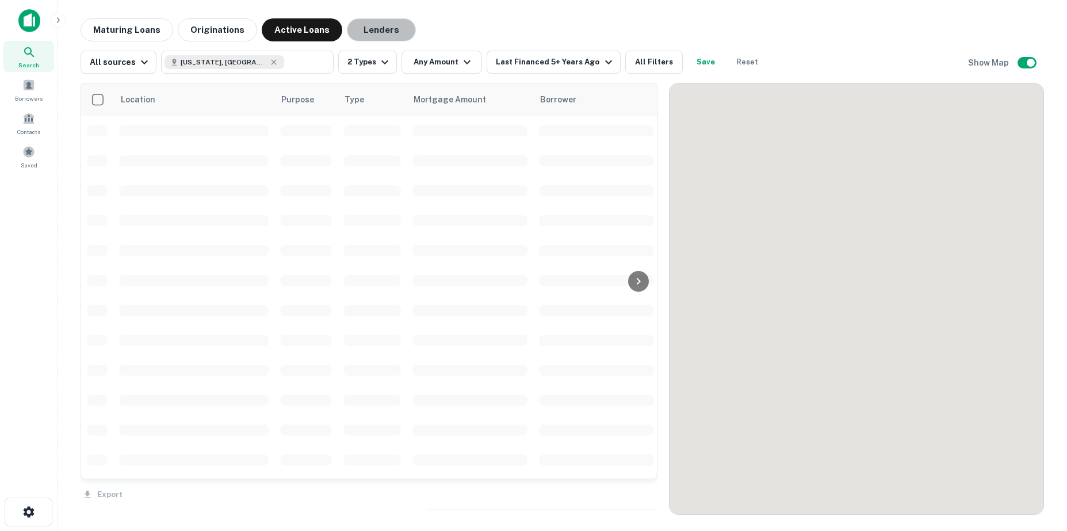
click at [392, 30] on button "Lenders" at bounding box center [381, 29] width 69 height 23
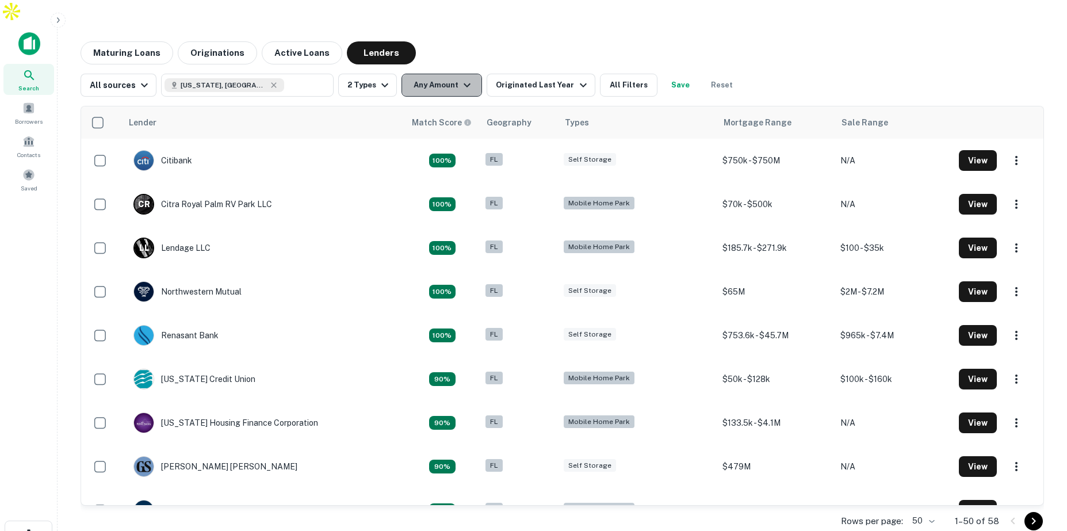
click at [462, 74] on button "Any Amount" at bounding box center [441, 85] width 81 height 23
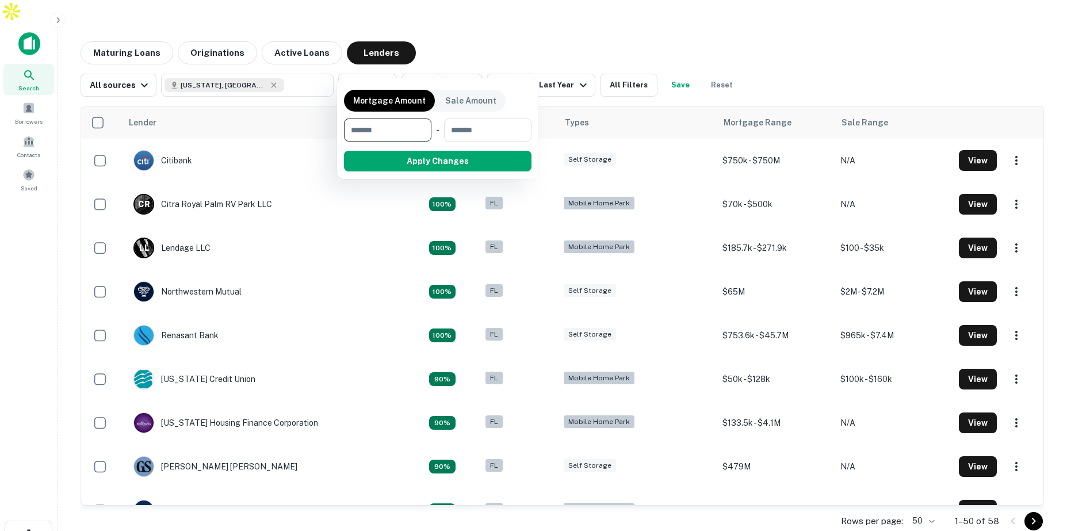
click at [410, 127] on input "number" at bounding box center [383, 129] width 79 height 23
type input "*******"
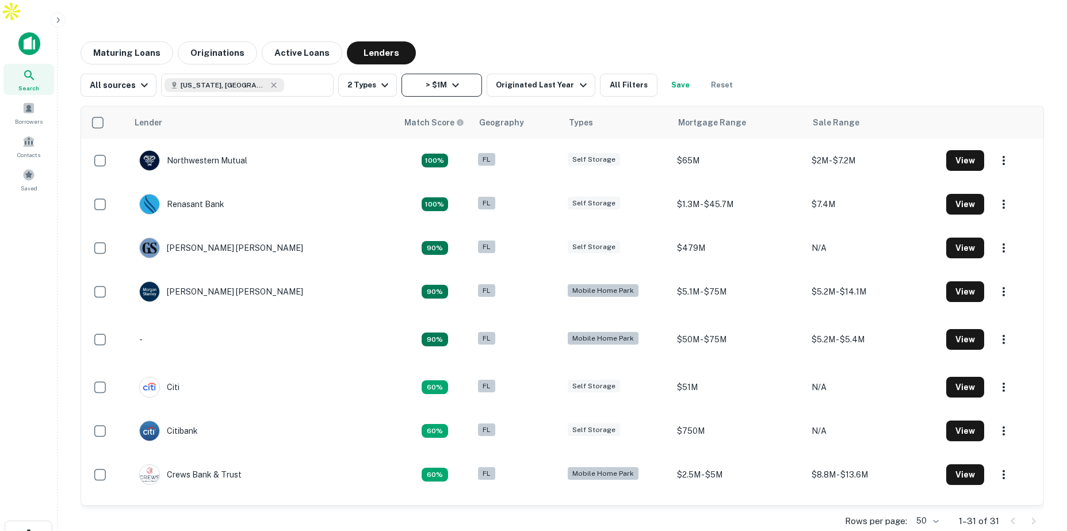
click at [437, 74] on button "> $1M" at bounding box center [441, 85] width 81 height 23
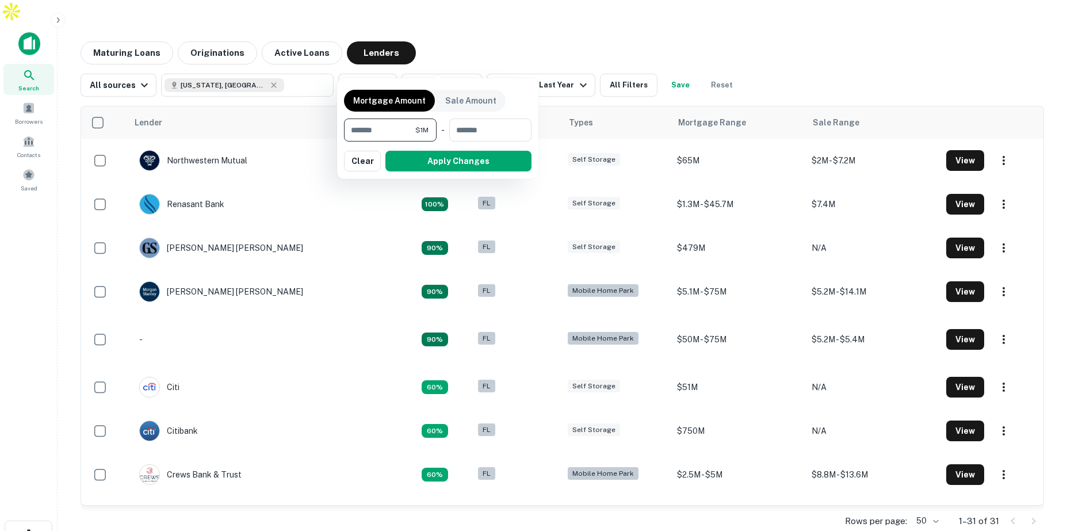
click at [391, 135] on input "*******" at bounding box center [379, 129] width 71 height 23
click at [401, 164] on button "Apply Changes" at bounding box center [438, 161] width 188 height 21
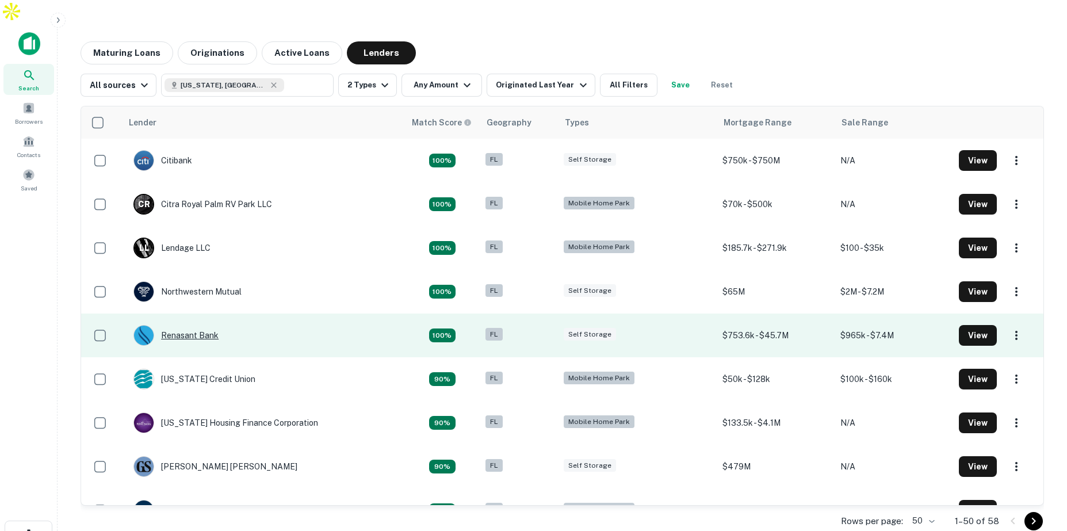
click at [200, 325] on div "Renasant Bank" at bounding box center [175, 335] width 85 height 21
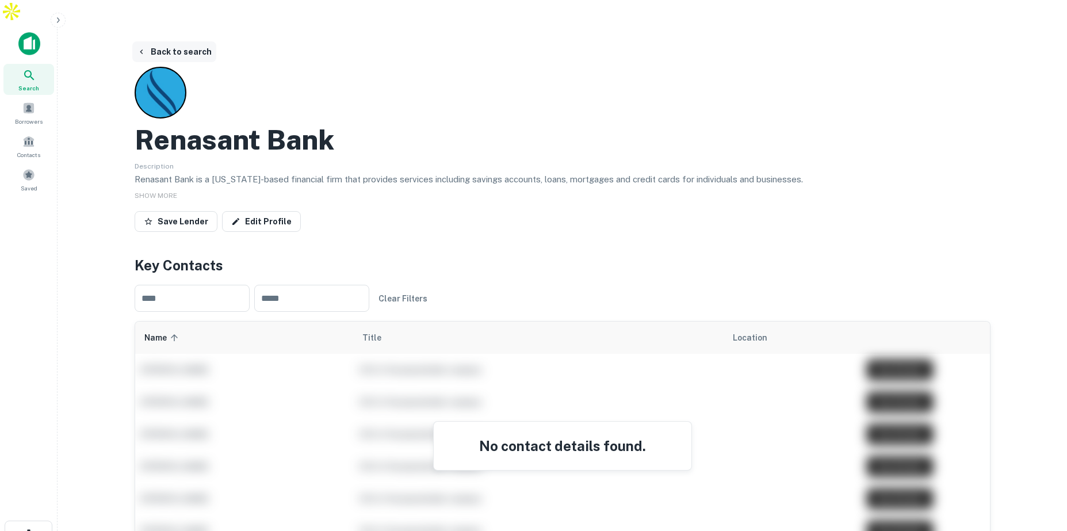
click at [192, 41] on button "Back to search" at bounding box center [174, 51] width 84 height 21
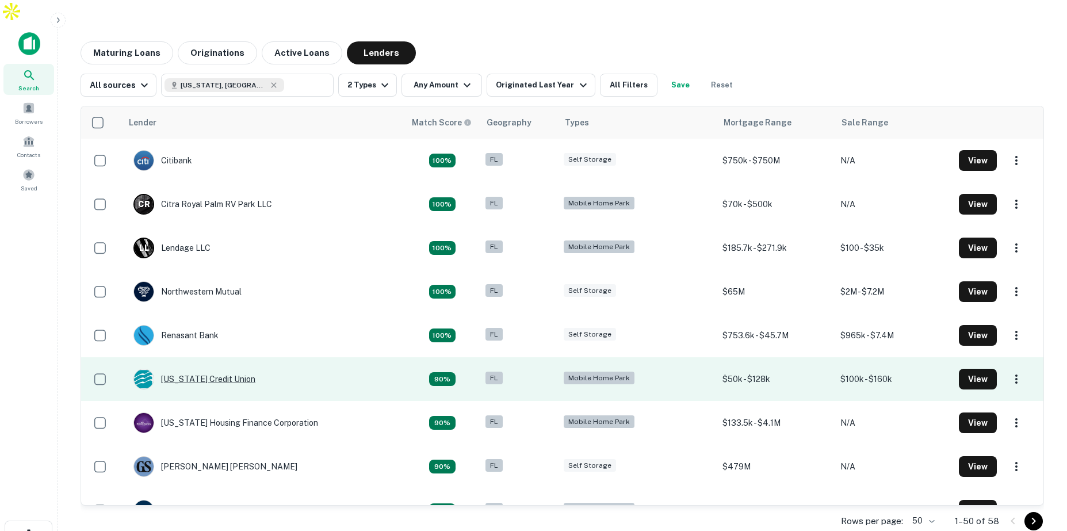
click at [223, 369] on div "Florida Credit Union" at bounding box center [194, 379] width 122 height 21
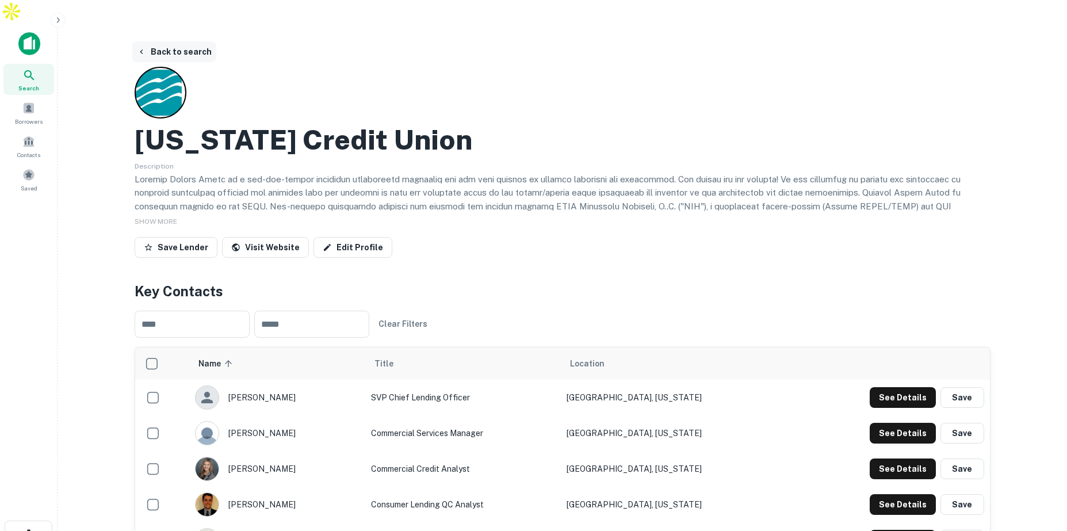
click at [158, 41] on button "Back to search" at bounding box center [174, 51] width 84 height 21
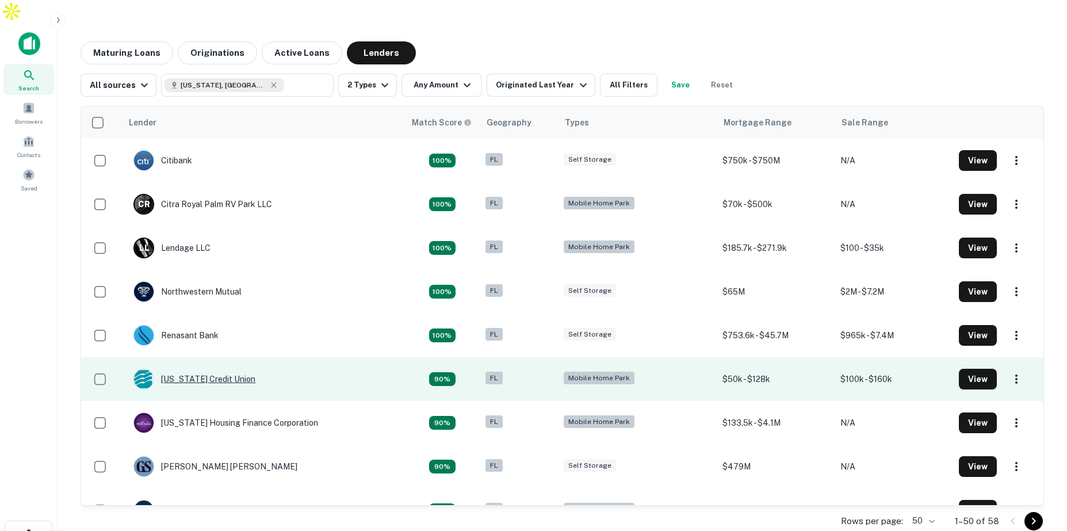
click at [221, 369] on div "Florida Credit Union" at bounding box center [194, 379] width 122 height 21
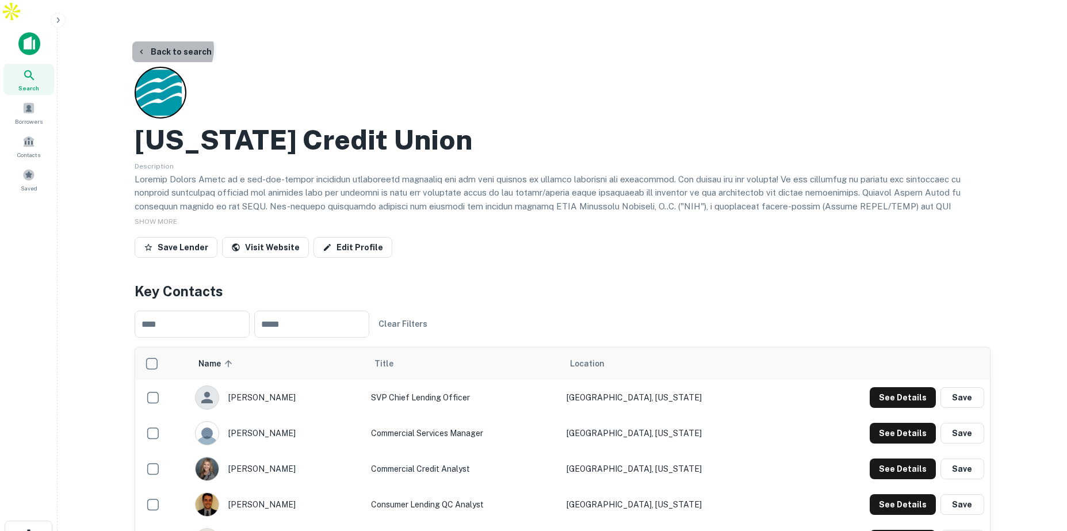
click at [169, 41] on button "Back to search" at bounding box center [174, 51] width 84 height 21
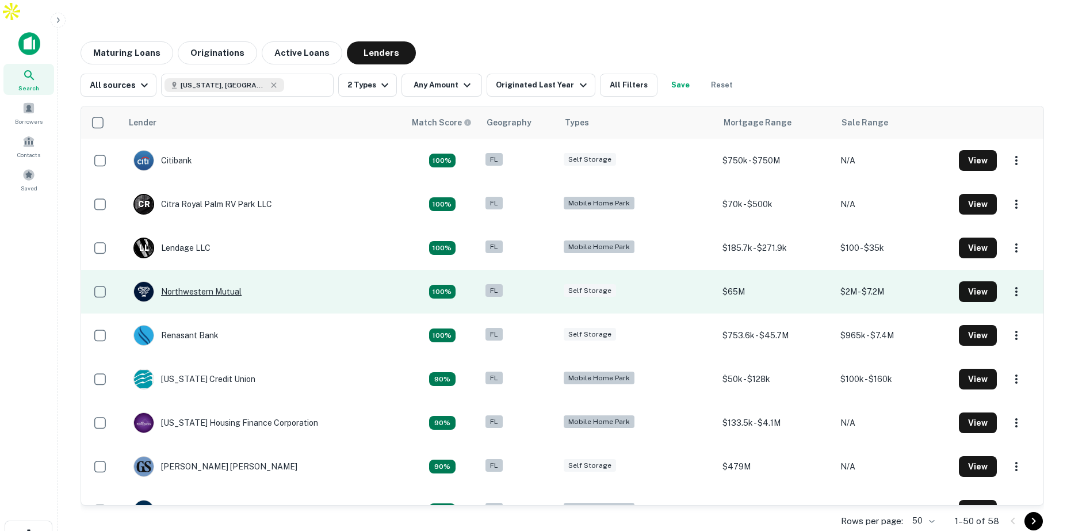
click at [219, 281] on div "Northwestern Mutual" at bounding box center [187, 291] width 108 height 21
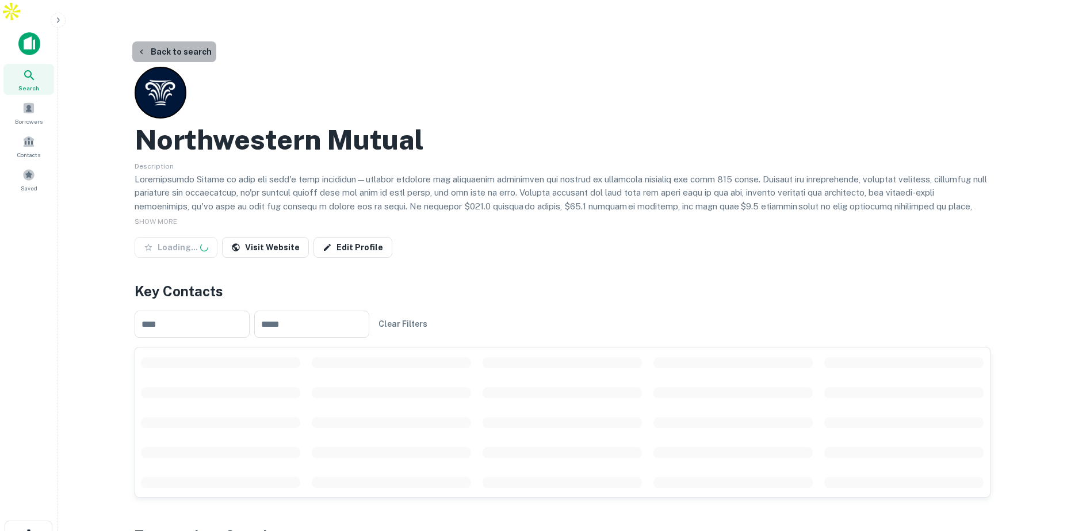
click at [178, 41] on button "Back to search" at bounding box center [174, 51] width 84 height 21
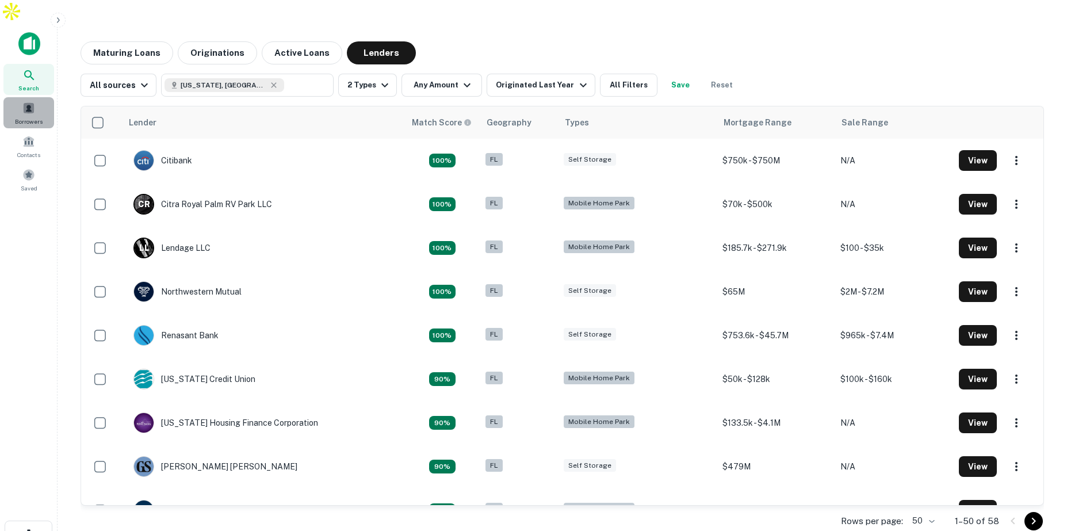
click at [29, 102] on span at bounding box center [28, 108] width 13 height 13
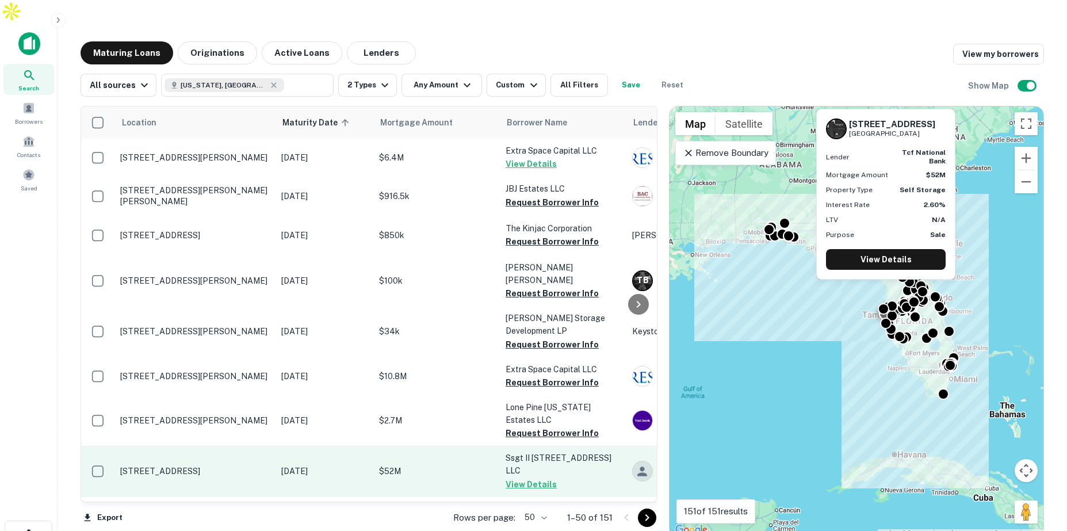
click at [449, 446] on td "$52M" at bounding box center [436, 471] width 127 height 51
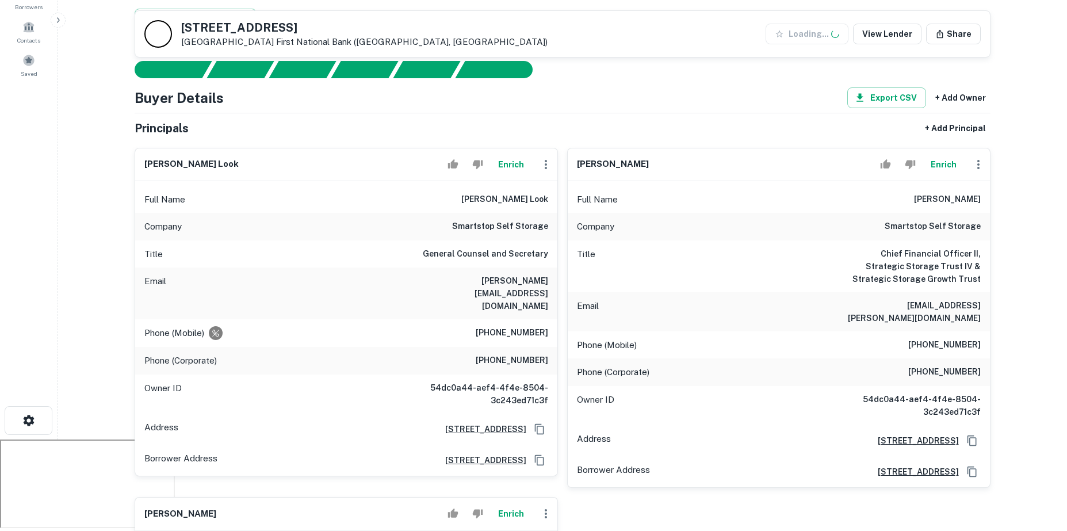
scroll to position [120, 0]
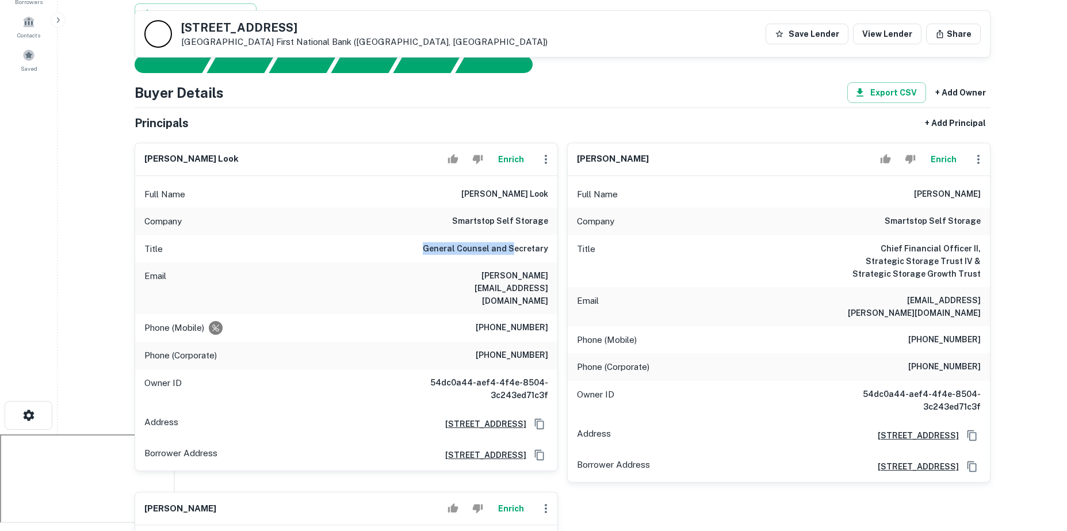
drag, startPoint x: 429, startPoint y: 218, endPoint x: 521, endPoint y: 223, distance: 92.1
click at [521, 242] on h6 "General Counsel and Secretary" at bounding box center [485, 249] width 125 height 14
drag, startPoint x: 434, startPoint y: 252, endPoint x: 500, endPoint y: 285, distance: 73.6
click at [513, 269] on h6 "[PERSON_NAME][EMAIL_ADDRESS][DOMAIN_NAME]" at bounding box center [479, 288] width 138 height 38
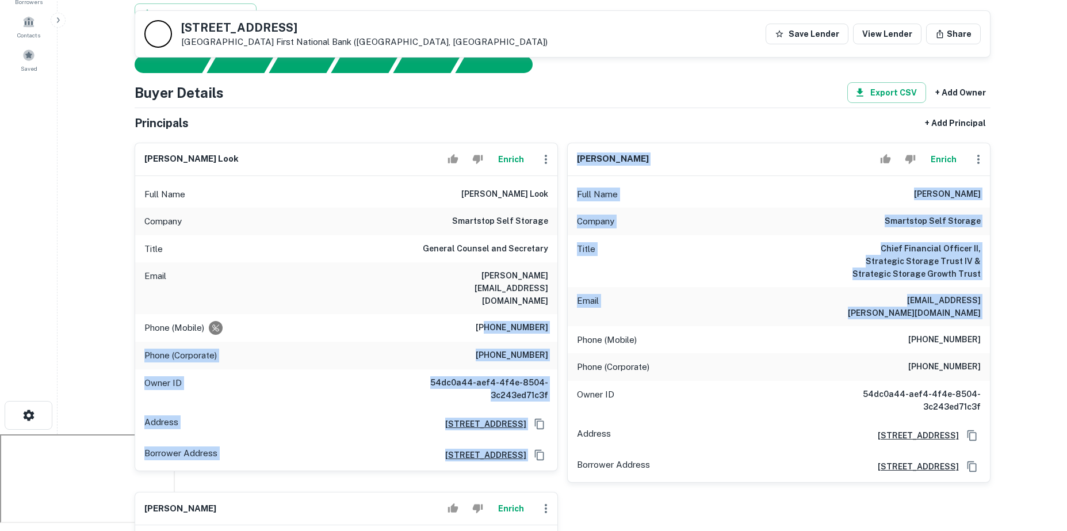
drag, startPoint x: 497, startPoint y: 291, endPoint x: 563, endPoint y: 292, distance: 66.2
click at [563, 292] on div "nicholas m. look Enrich Full Name nicholas m. look Company smartstop self stora…" at bounding box center [557, 470] width 865 height 675
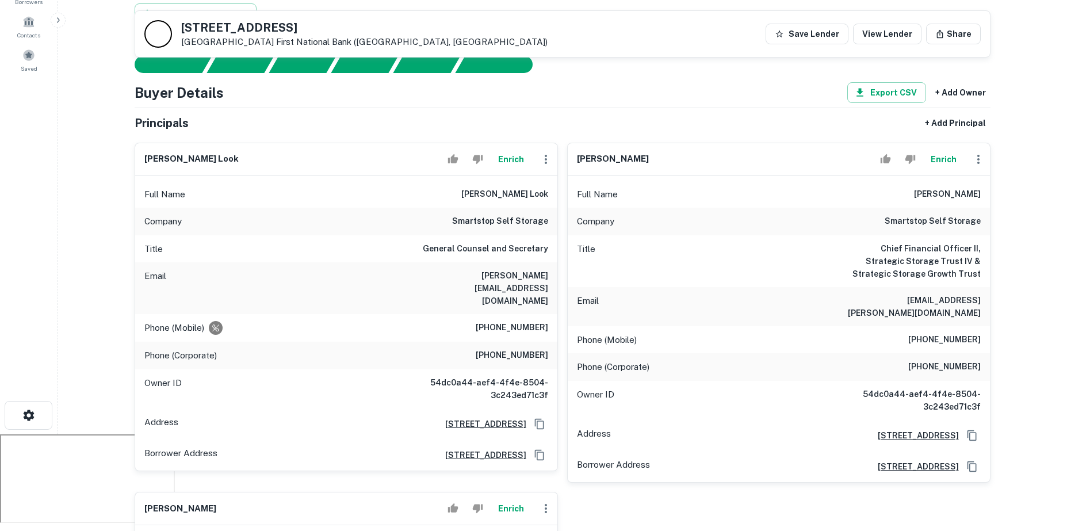
click at [397, 369] on div "Owner ID 54dc0a44-aef4-4f4e-8504-3c243ed71c3f" at bounding box center [346, 388] width 422 height 39
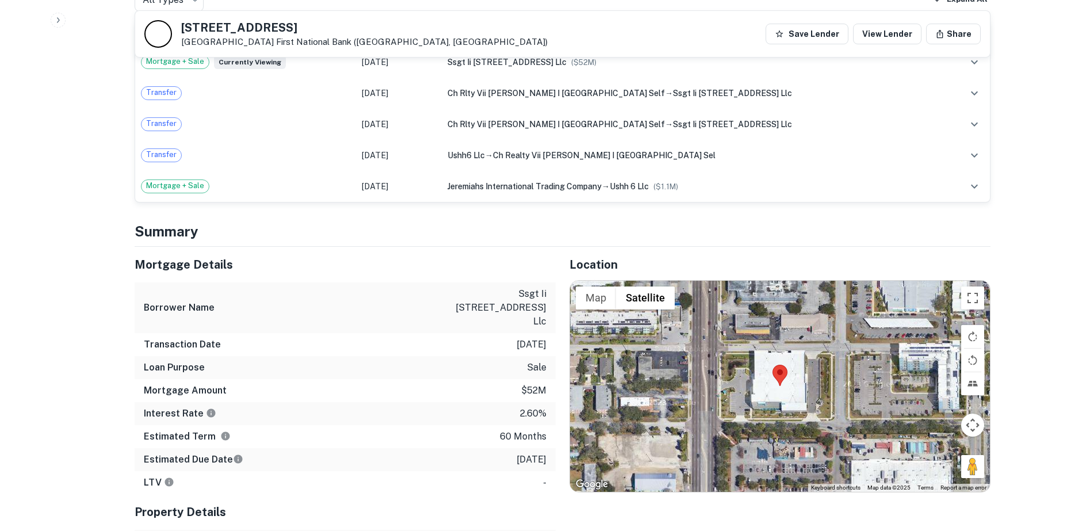
scroll to position [1149, 0]
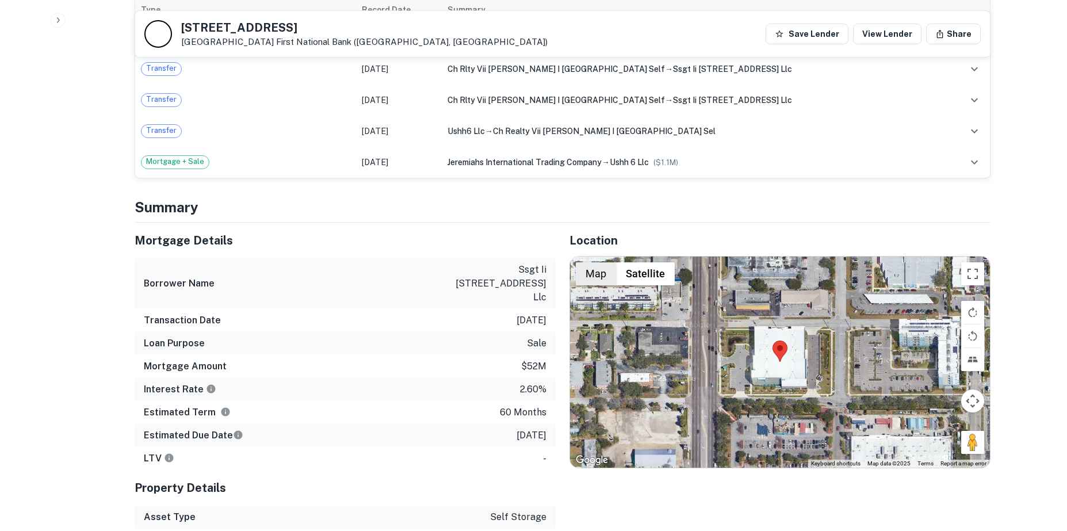
click at [596, 262] on button "Map" at bounding box center [596, 273] width 40 height 23
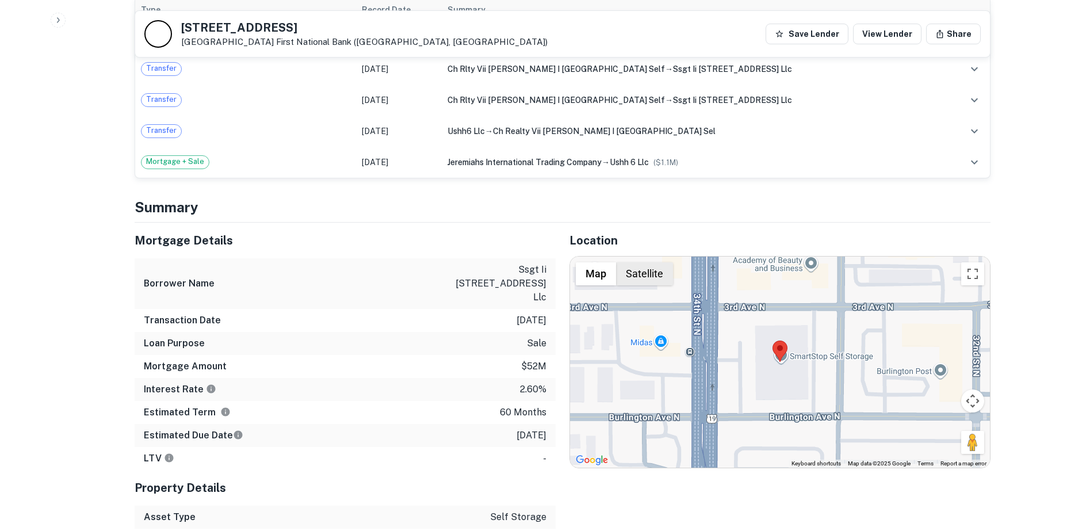
click at [634, 262] on button "Satellite" at bounding box center [644, 273] width 57 height 23
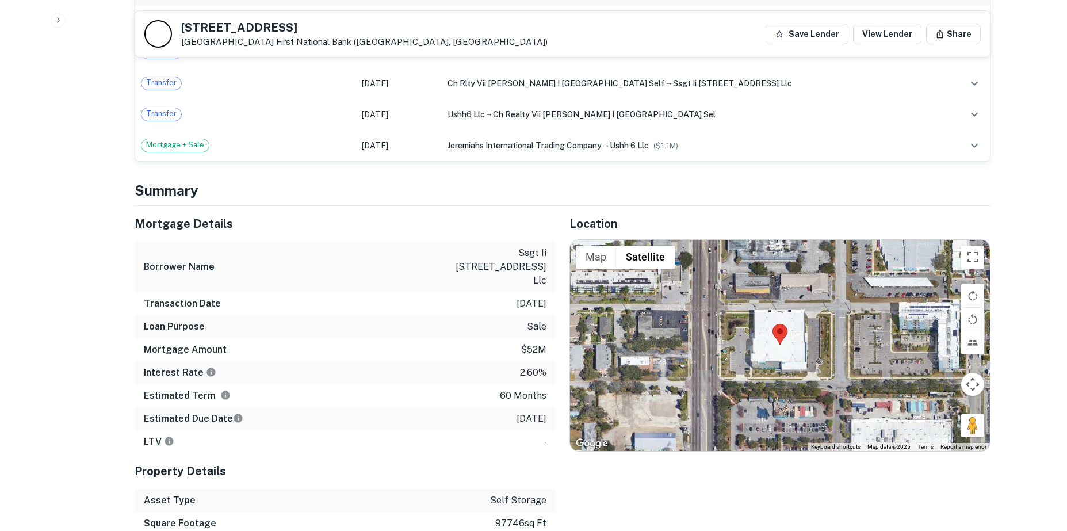
scroll to position [1167, 0]
drag, startPoint x: 523, startPoint y: 284, endPoint x: 536, endPoint y: 284, distance: 12.1
click at [535, 342] on p "$52m" at bounding box center [533, 349] width 25 height 14
click at [537, 365] on p "2.60%" at bounding box center [533, 372] width 26 height 14
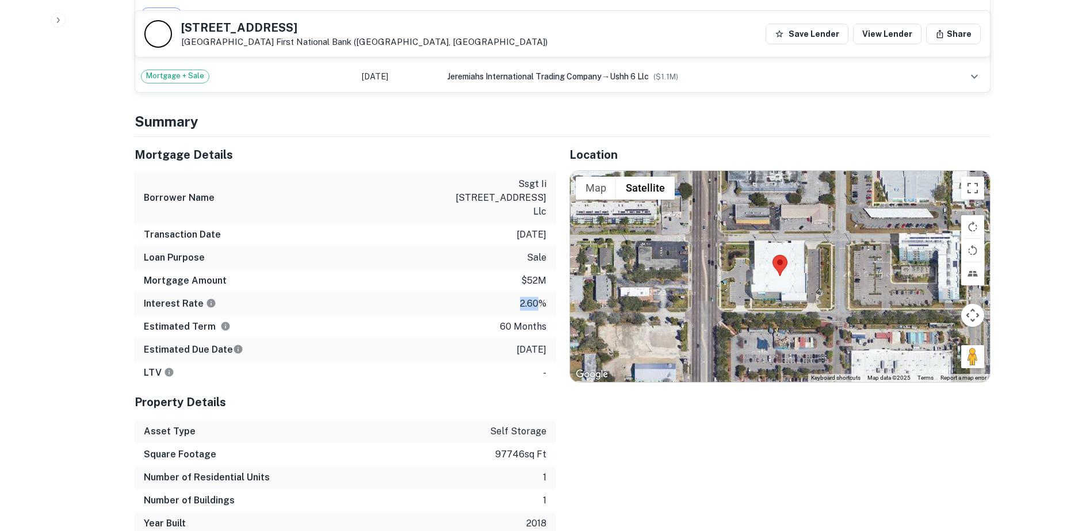
scroll to position [1240, 0]
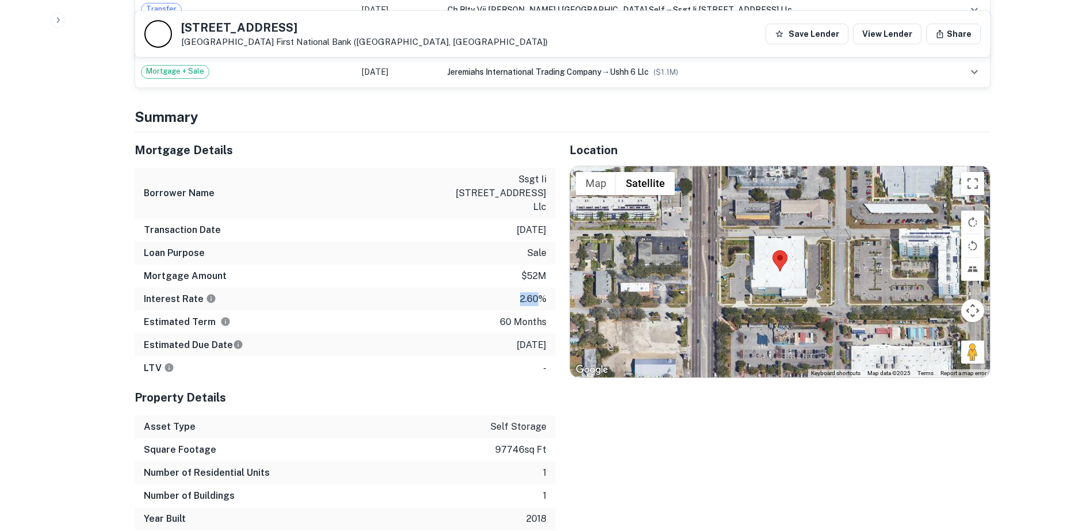
click at [521, 292] on p "2.60%" at bounding box center [533, 299] width 26 height 14
drag, startPoint x: 523, startPoint y: 238, endPoint x: 547, endPoint y: 233, distance: 24.0
click at [547, 288] on div "Interest Rate 2.60%" at bounding box center [345, 299] width 421 height 23
click at [508, 288] on div "Interest Rate 2.60%" at bounding box center [345, 299] width 421 height 23
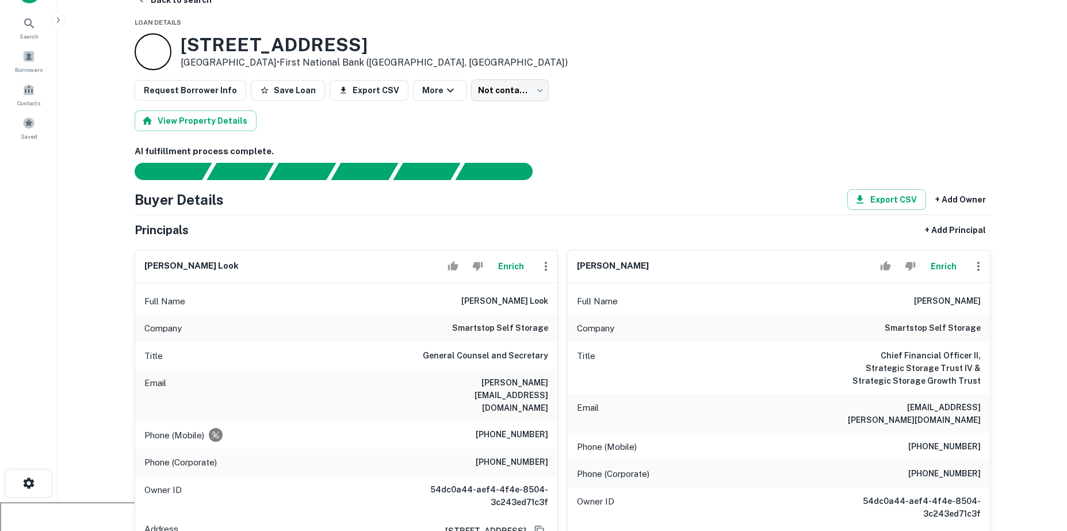
scroll to position [0, 0]
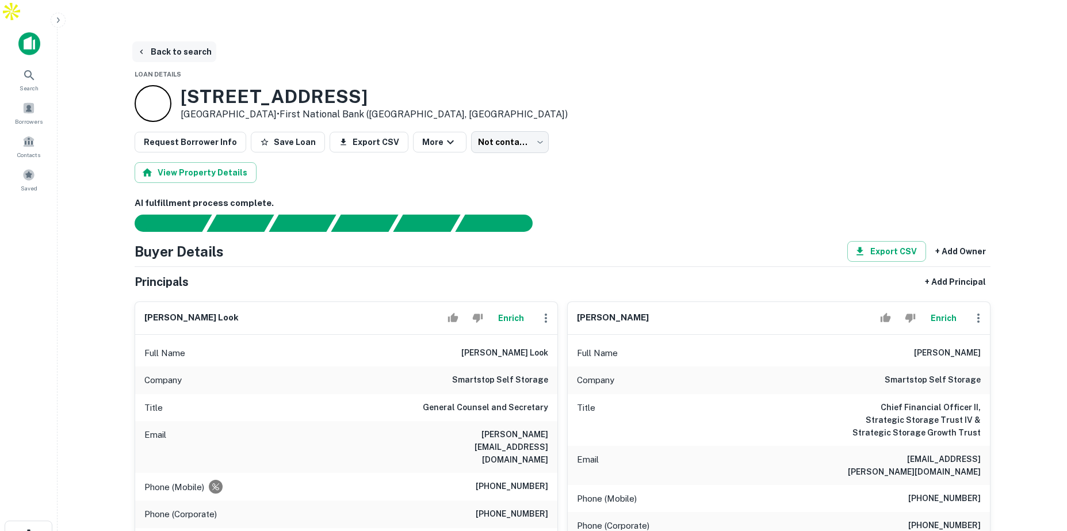
click at [160, 41] on button "Back to search" at bounding box center [174, 51] width 84 height 21
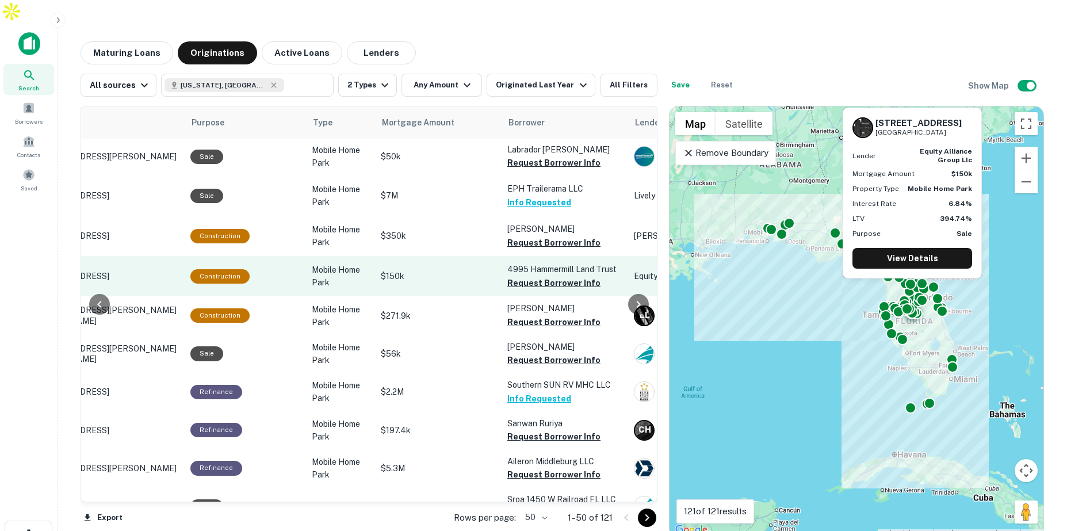
scroll to position [1, 93]
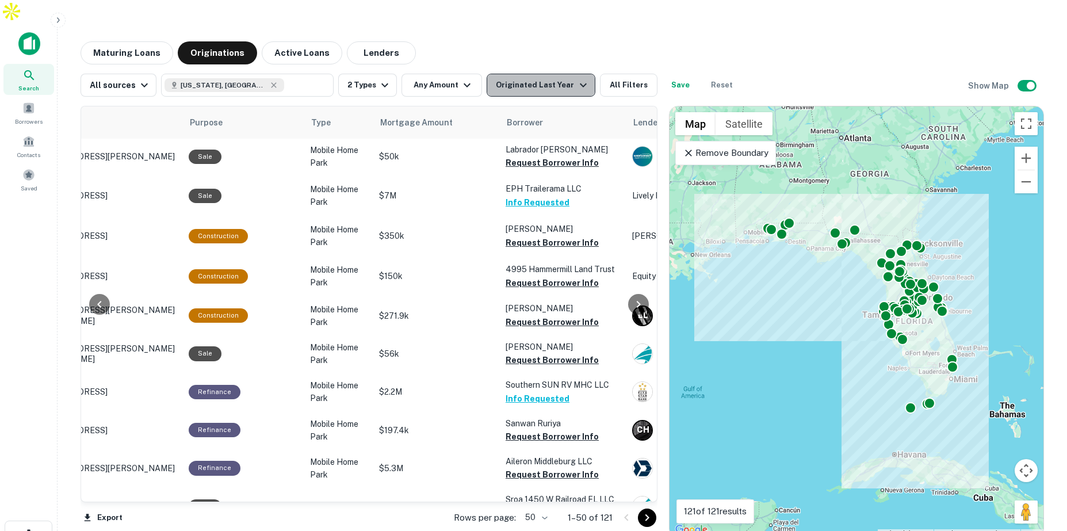
click at [536, 78] on div "Originated Last Year" at bounding box center [543, 85] width 94 height 14
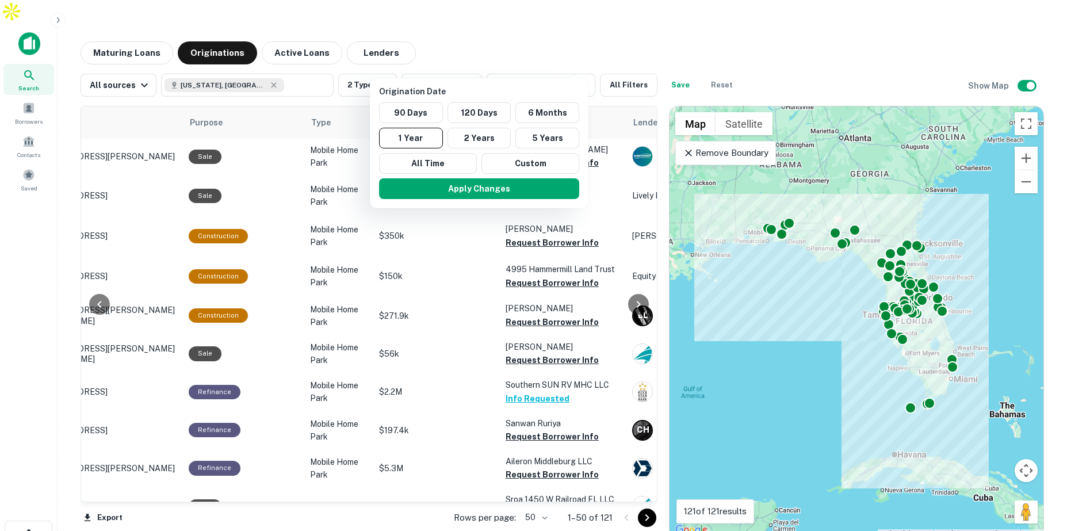
click at [514, 7] on div at bounding box center [533, 265] width 1067 height 531
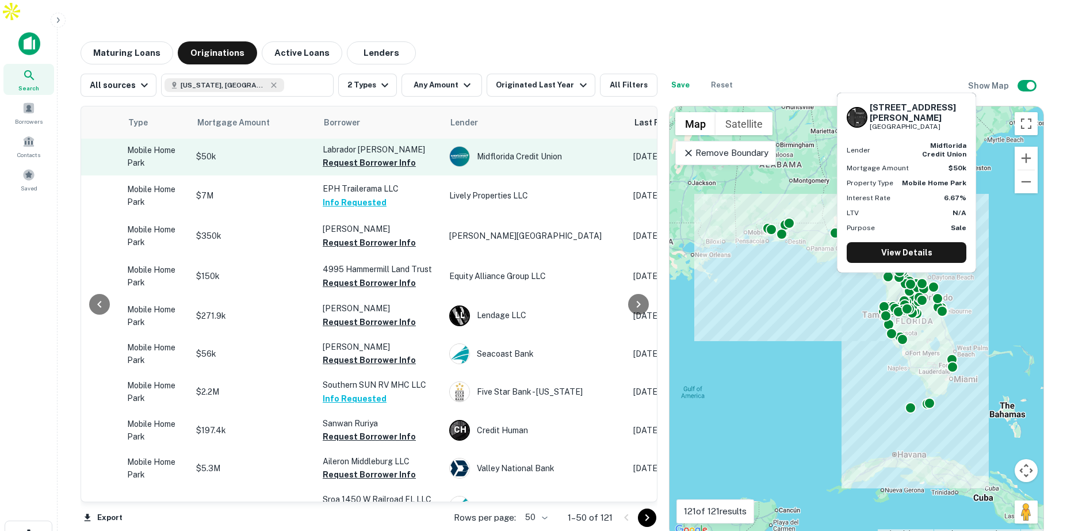
scroll to position [1, 300]
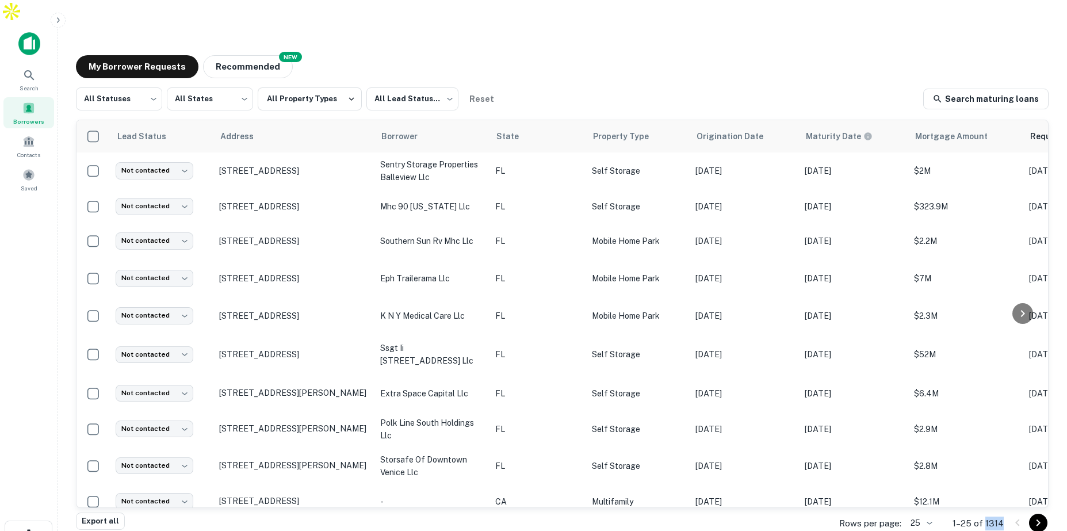
drag, startPoint x: 987, startPoint y: 500, endPoint x: 1007, endPoint y: 500, distance: 19.6
click at [1007, 508] on div "Rows per page: 25 ** 1–25 of 1314" at bounding box center [936, 523] width 223 height 31
click at [246, 55] on button "Recommended" at bounding box center [248, 66] width 90 height 23
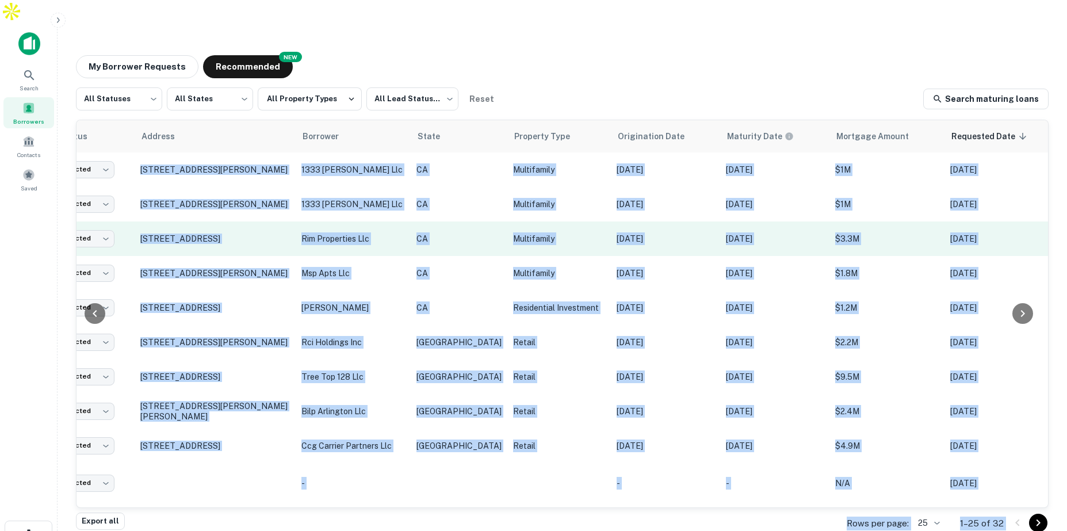
scroll to position [0, 60]
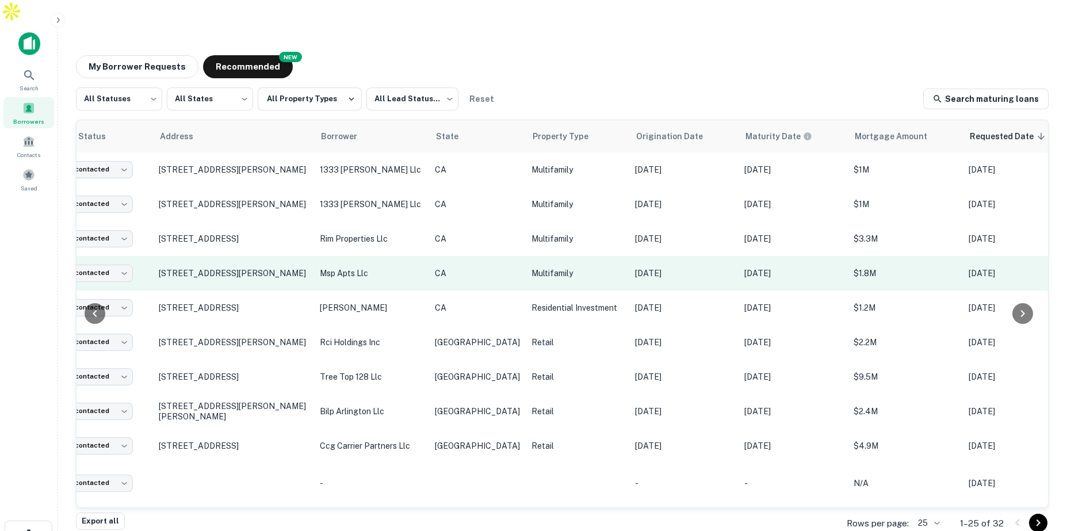
click at [458, 267] on p "CA" at bounding box center [477, 273] width 85 height 13
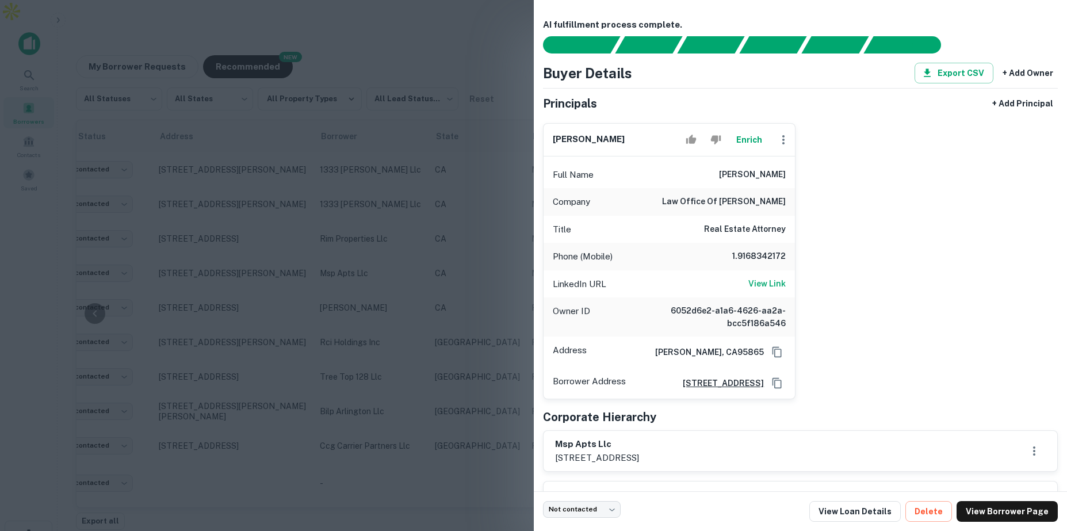
click at [466, 183] on div at bounding box center [533, 265] width 1067 height 531
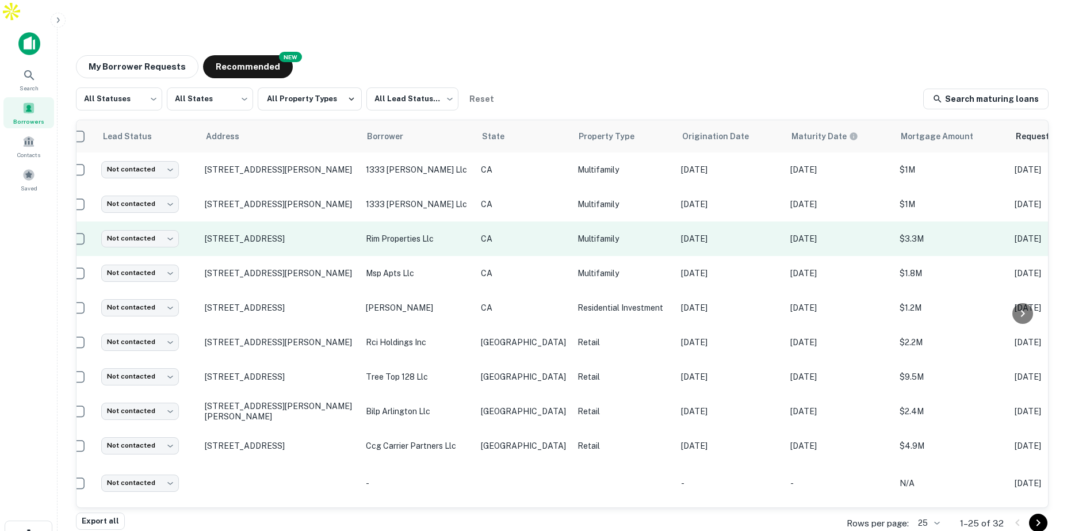
scroll to position [0, 0]
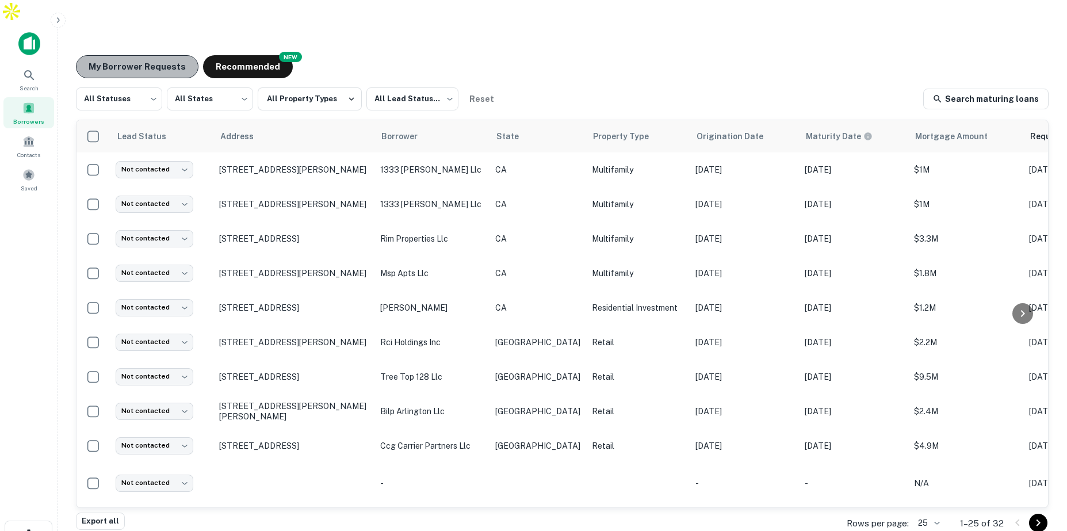
click at [157, 55] on button "My Borrower Requests" at bounding box center [137, 66] width 123 height 23
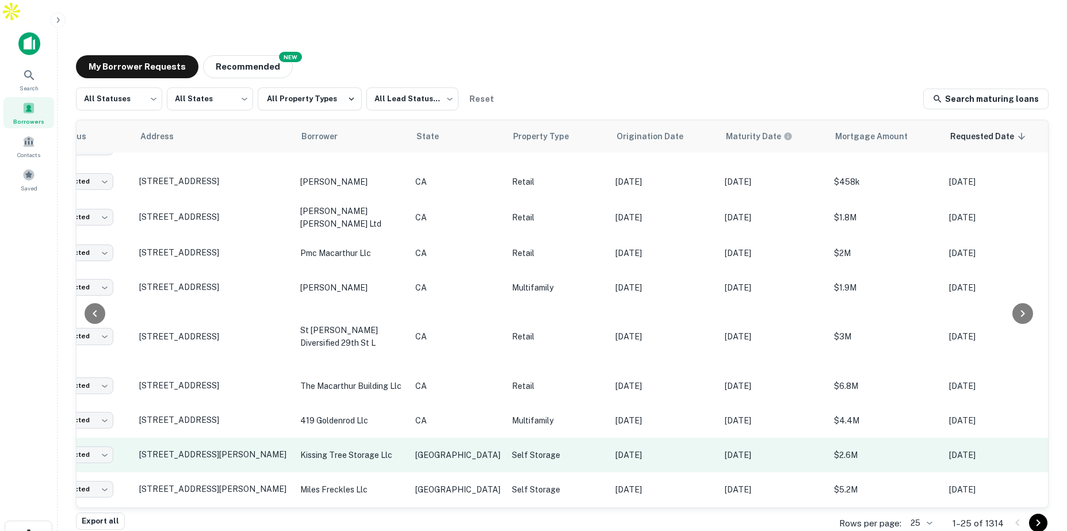
scroll to position [501, 80]
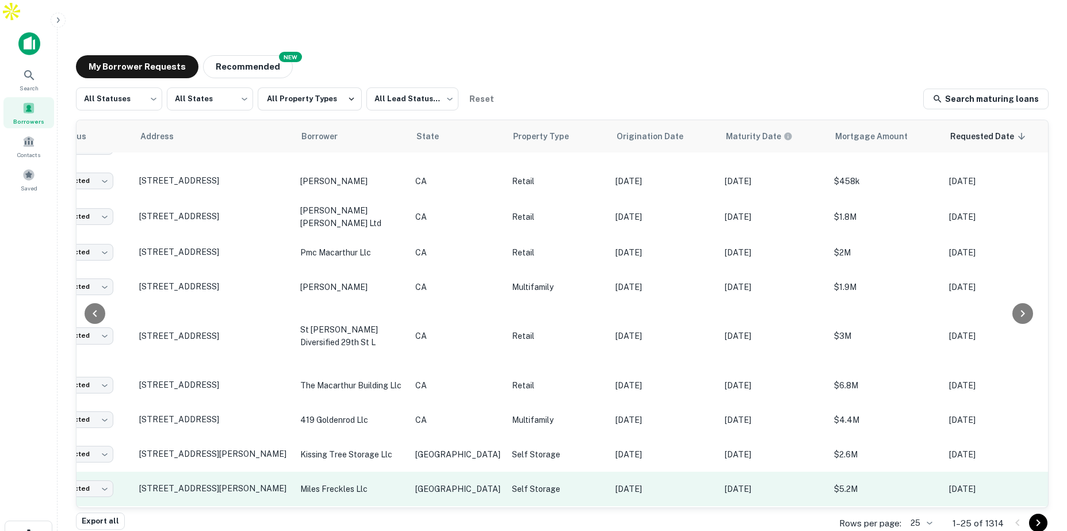
click at [446, 483] on p "[GEOGRAPHIC_DATA]" at bounding box center [457, 489] width 85 height 13
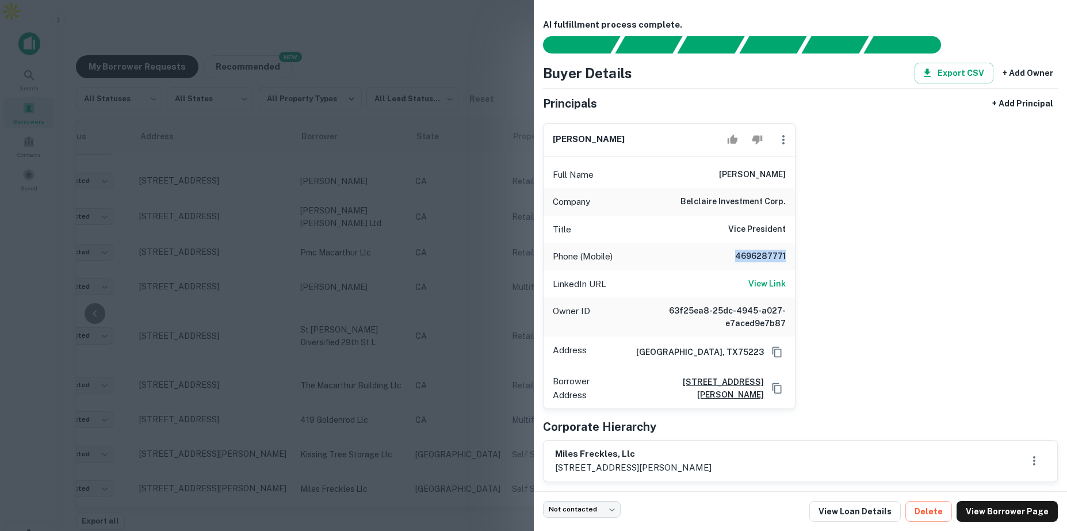
drag, startPoint x: 734, startPoint y: 254, endPoint x: 795, endPoint y: 260, distance: 61.2
click at [795, 260] on div "[PERSON_NAME] Full Name [PERSON_NAME] Company belclaire investment corp. Title …" at bounding box center [669, 266] width 253 height 286
click at [378, 223] on div at bounding box center [533, 265] width 1067 height 531
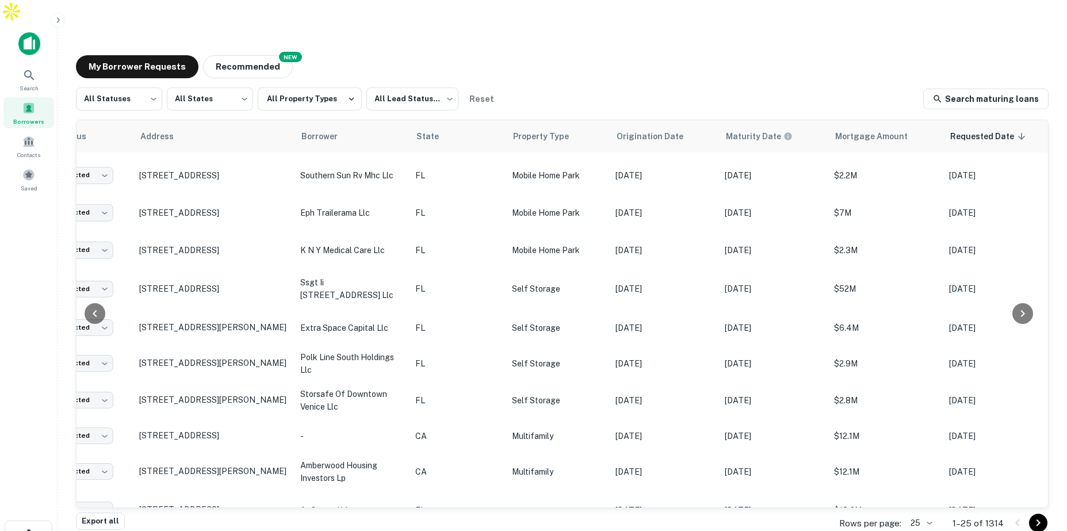
scroll to position [0, 80]
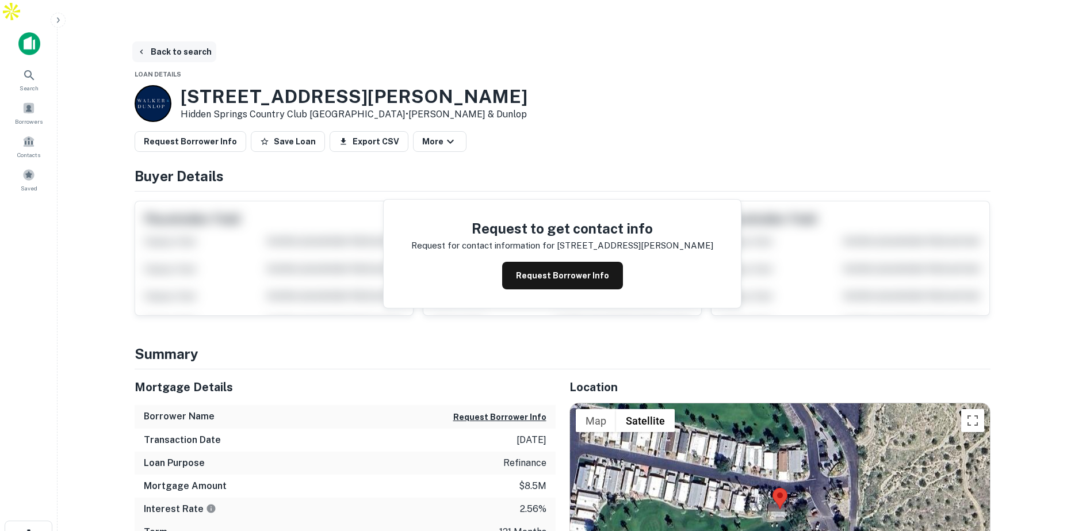
click at [154, 41] on button "Back to search" at bounding box center [174, 51] width 84 height 21
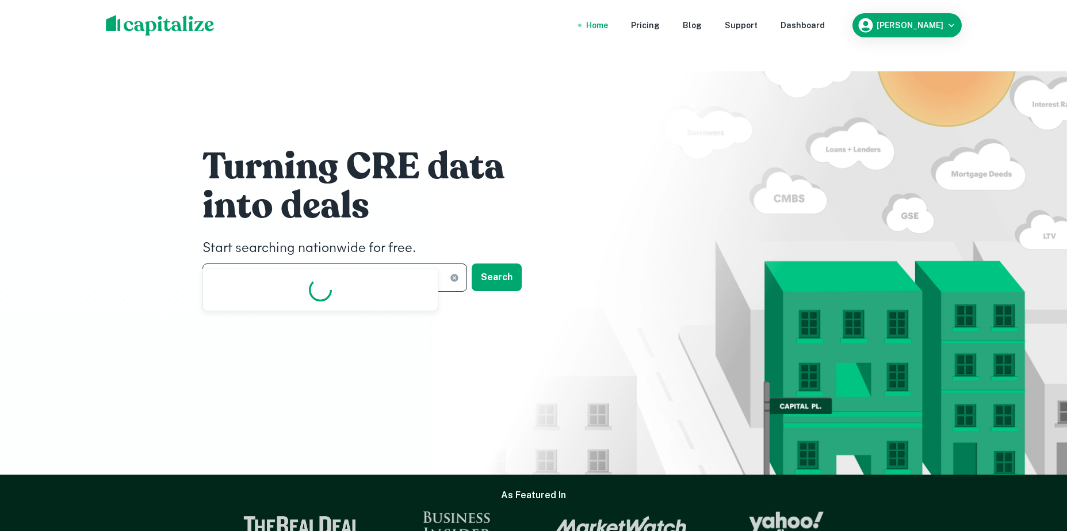
click at [312, 263] on input "**********" at bounding box center [325, 277] width 247 height 28
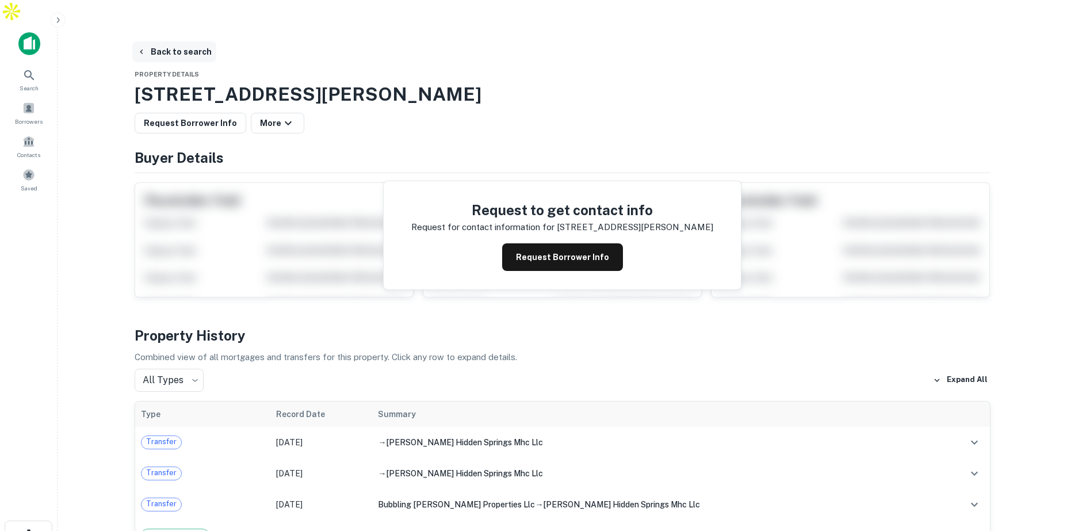
click at [181, 41] on button "Back to search" at bounding box center [174, 51] width 84 height 21
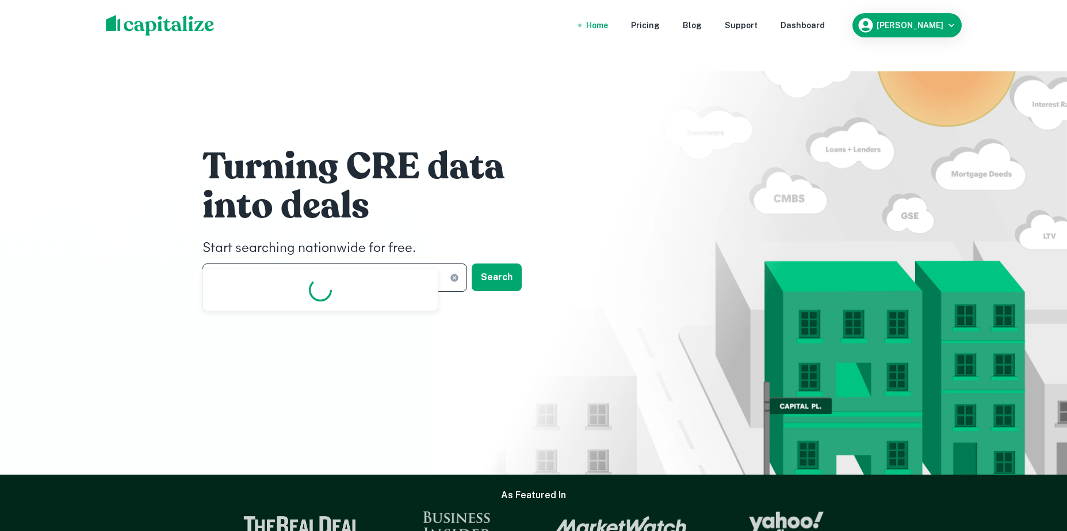
click at [296, 263] on input "**********" at bounding box center [325, 277] width 247 height 28
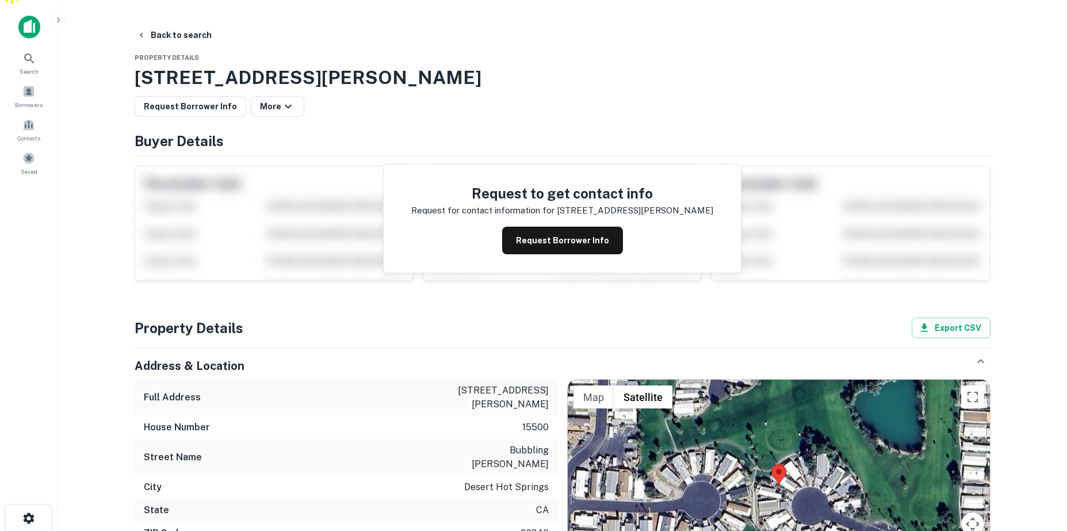
scroll to position [23, 0]
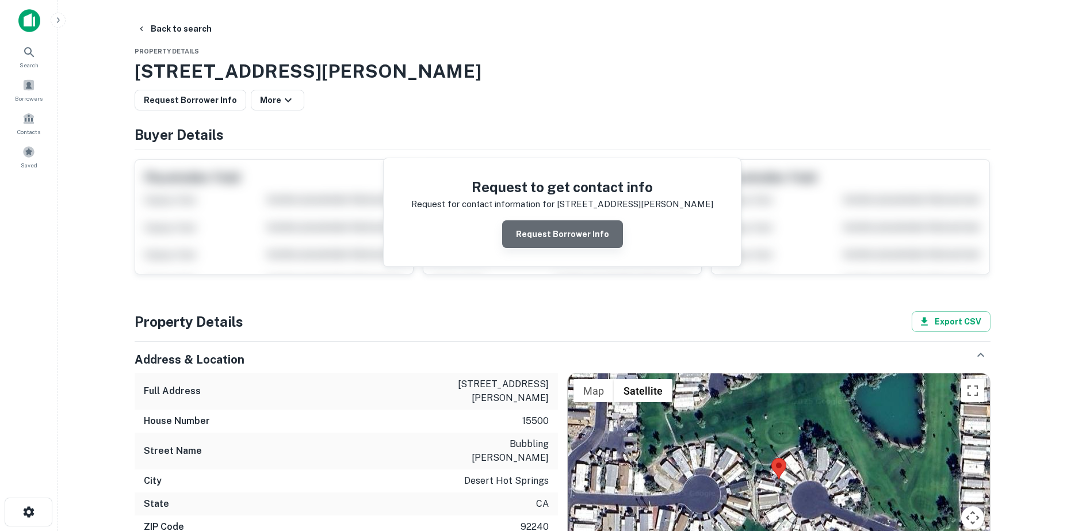
click at [578, 220] on button "Request Borrower Info" at bounding box center [562, 234] width 121 height 28
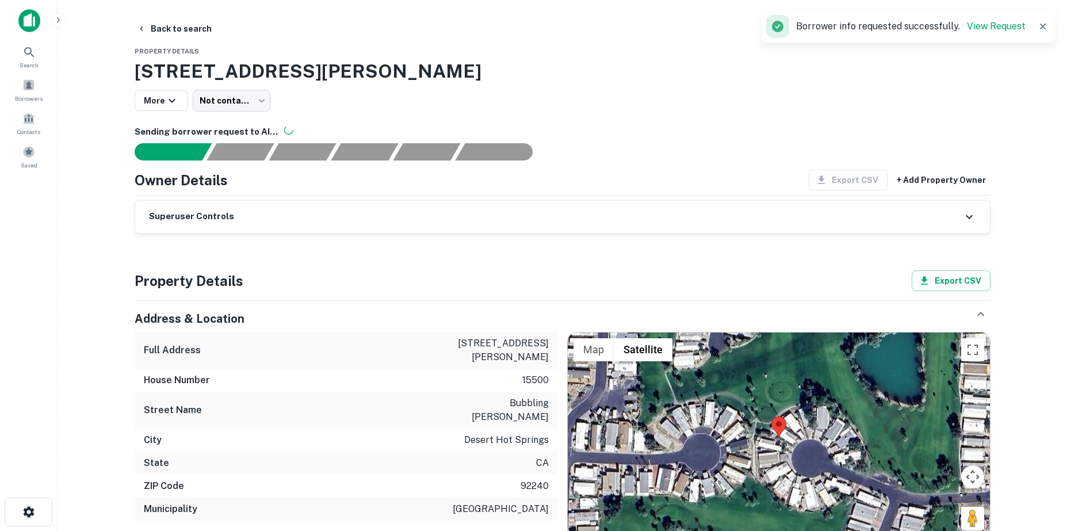
scroll to position [0, 0]
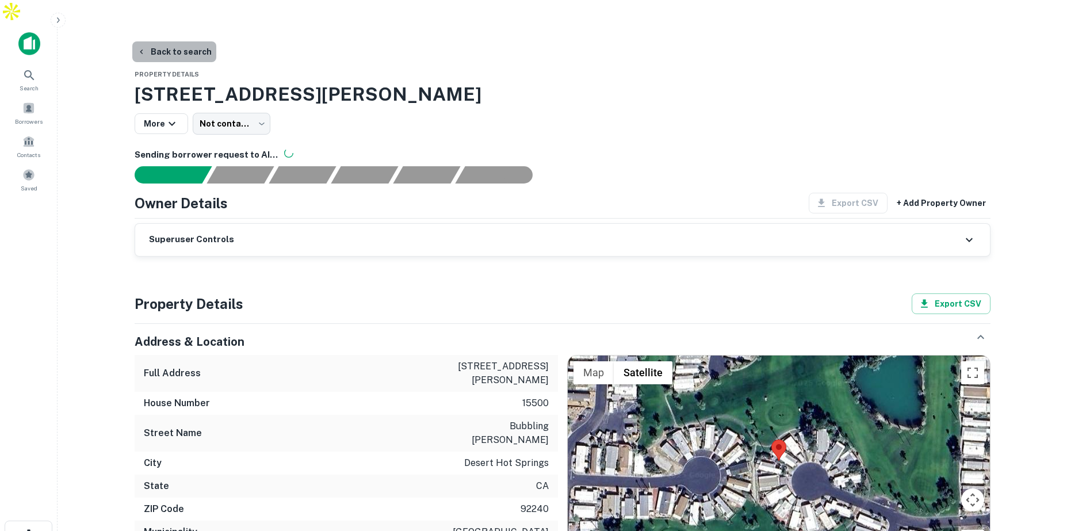
click at [188, 41] on button "Back to search" at bounding box center [174, 51] width 84 height 21
click at [183, 41] on button "Back to search" at bounding box center [174, 51] width 84 height 21
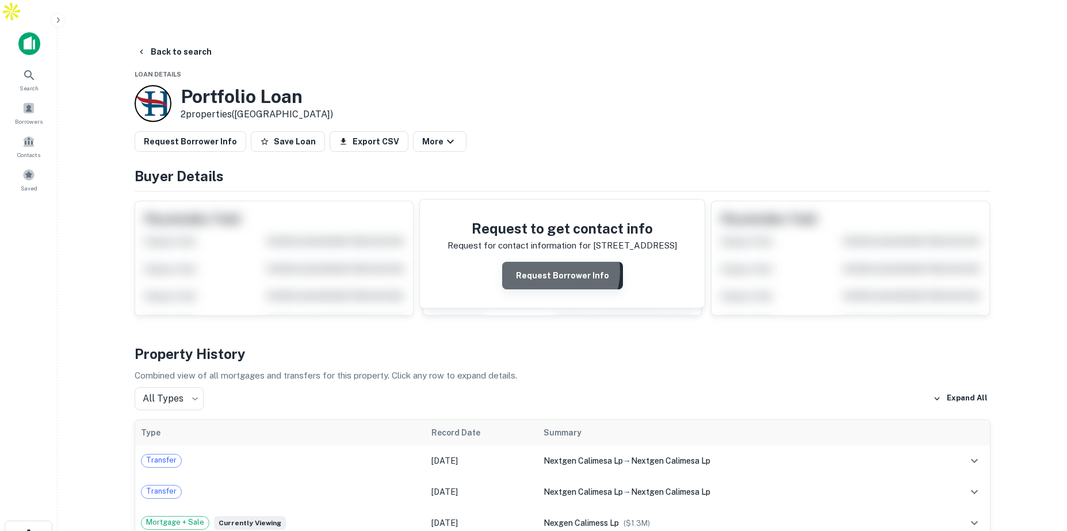
click at [555, 262] on button "Request Borrower Info" at bounding box center [562, 276] width 121 height 28
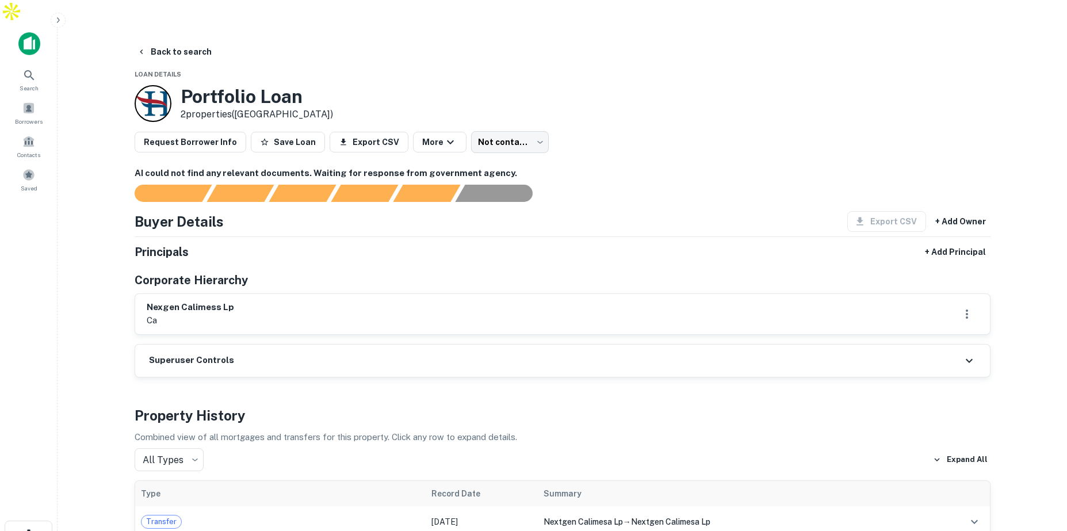
drag, startPoint x: 158, startPoint y: 83, endPoint x: 261, endPoint y: 5, distance: 128.9
click at [0, 23] on div "Search Borrowers Contacts Saved Back to search Loan Details Portfolio Loan 2 pr…" at bounding box center [533, 288] width 1067 height 531
